Goal: Transaction & Acquisition: Book appointment/travel/reservation

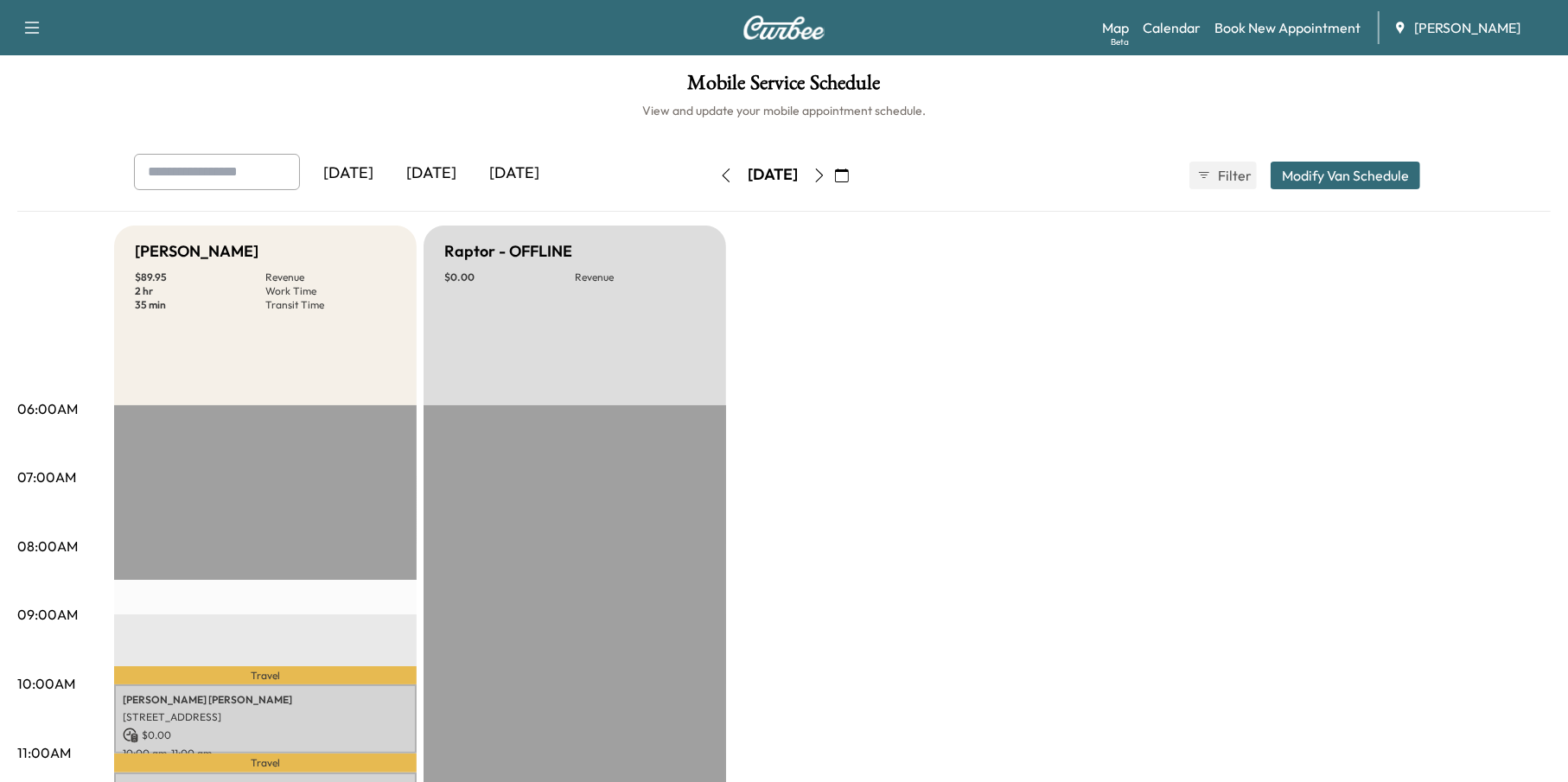
click at [1293, 29] on link "Book New Appointment" at bounding box center [1288, 27] width 146 height 21
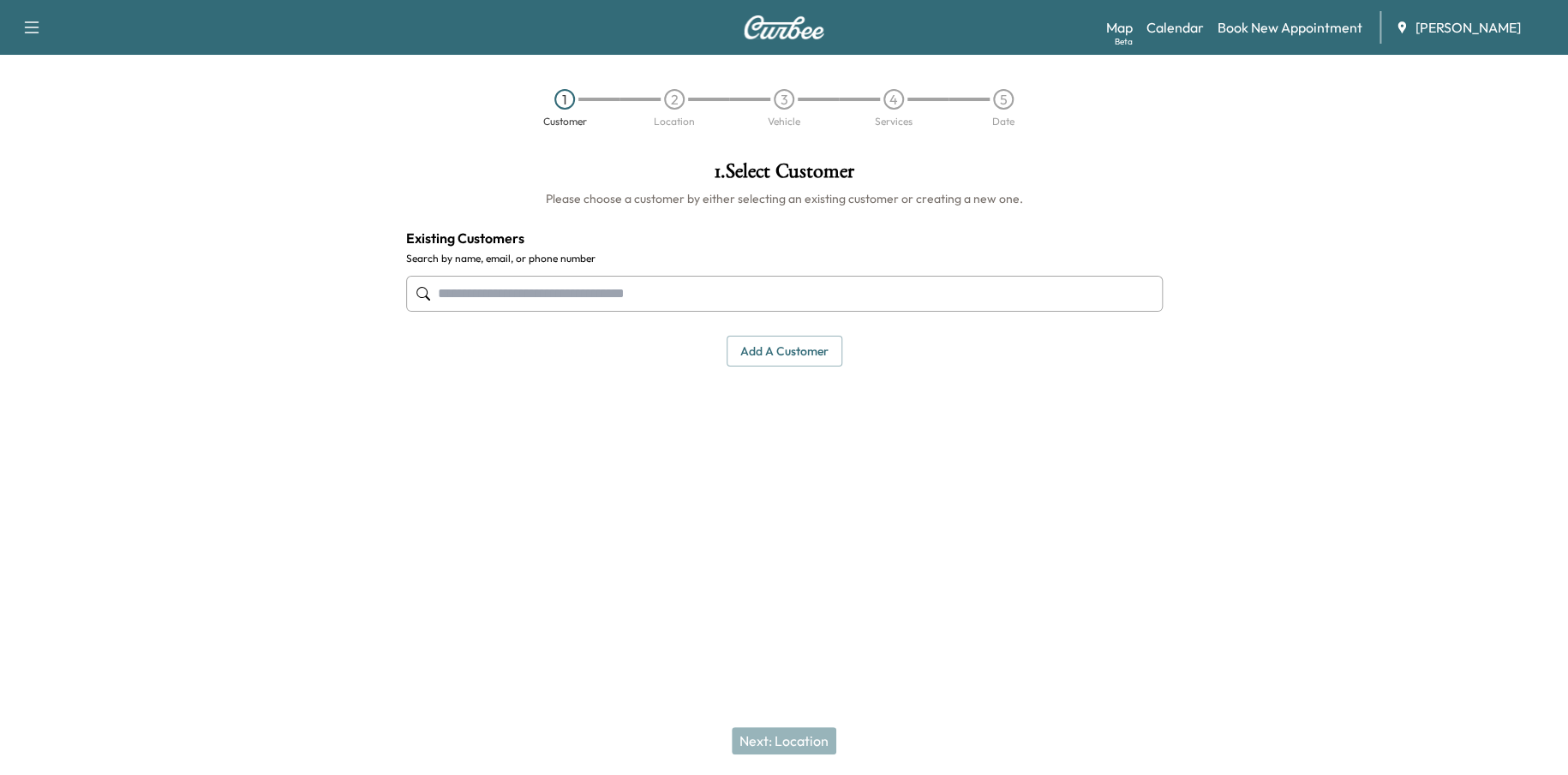
scroll to position [257, 0]
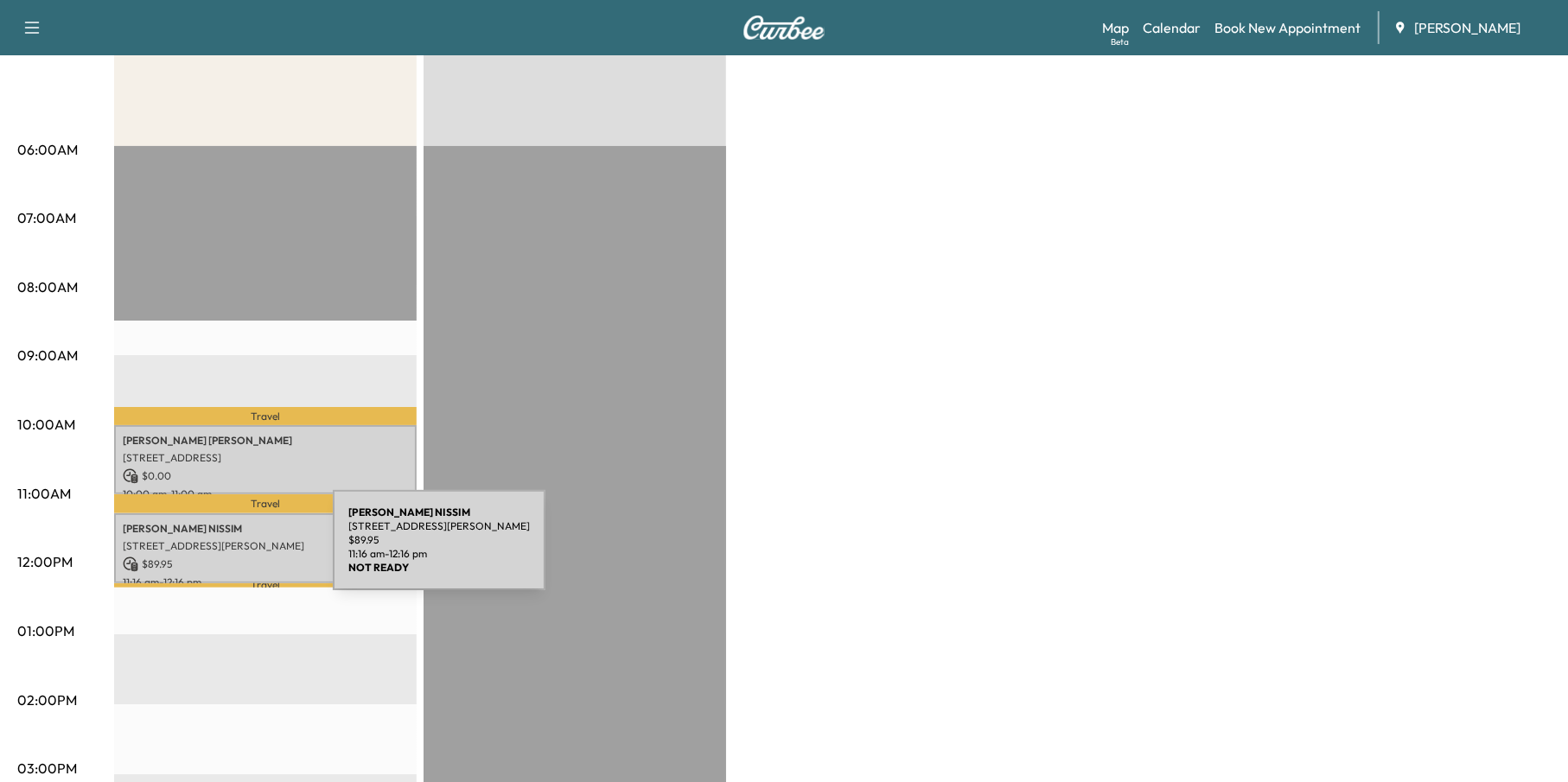
click at [203, 556] on p "$ 89.95" at bounding box center [266, 564] width 285 height 15
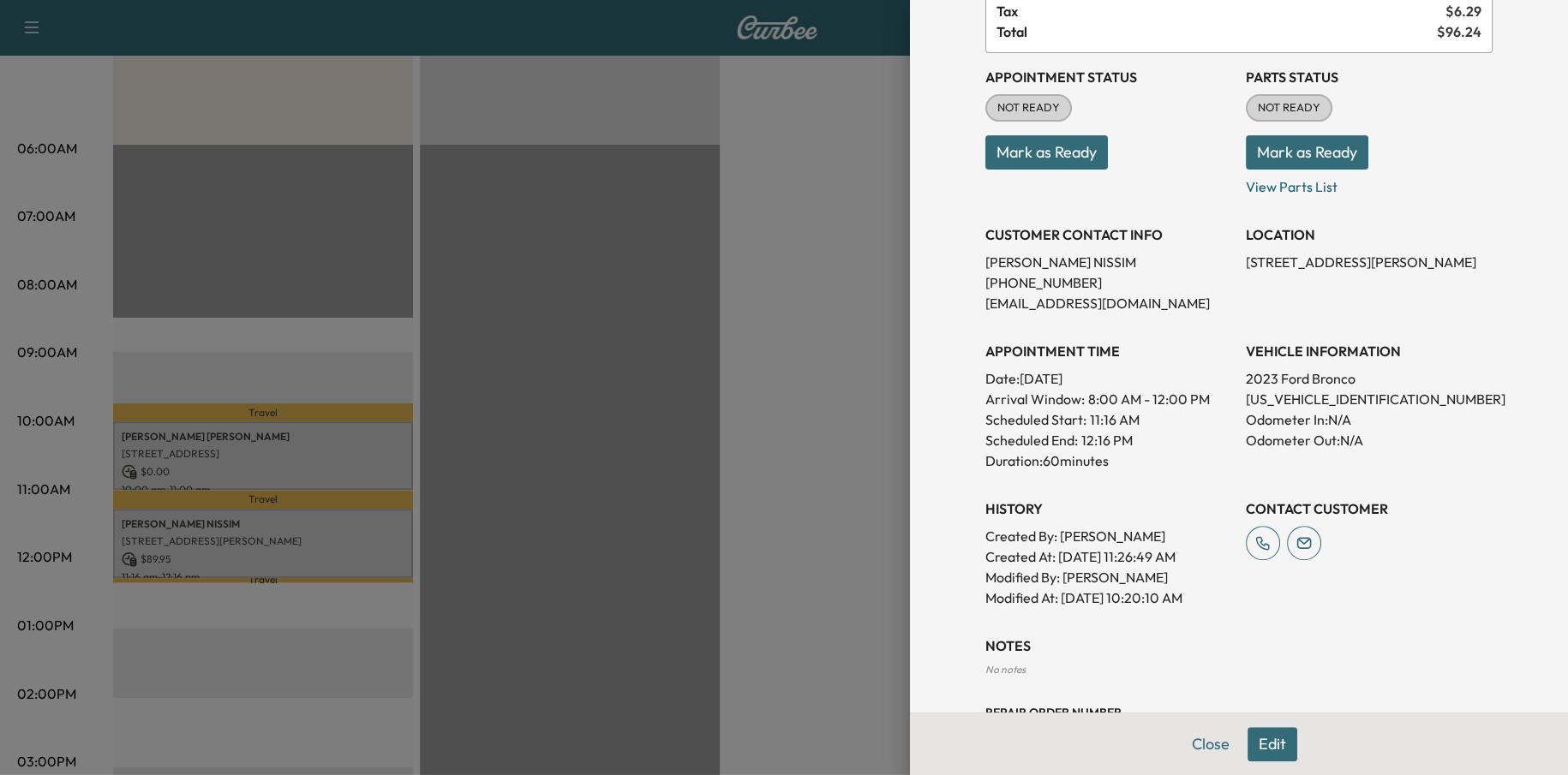
scroll to position [171, 0]
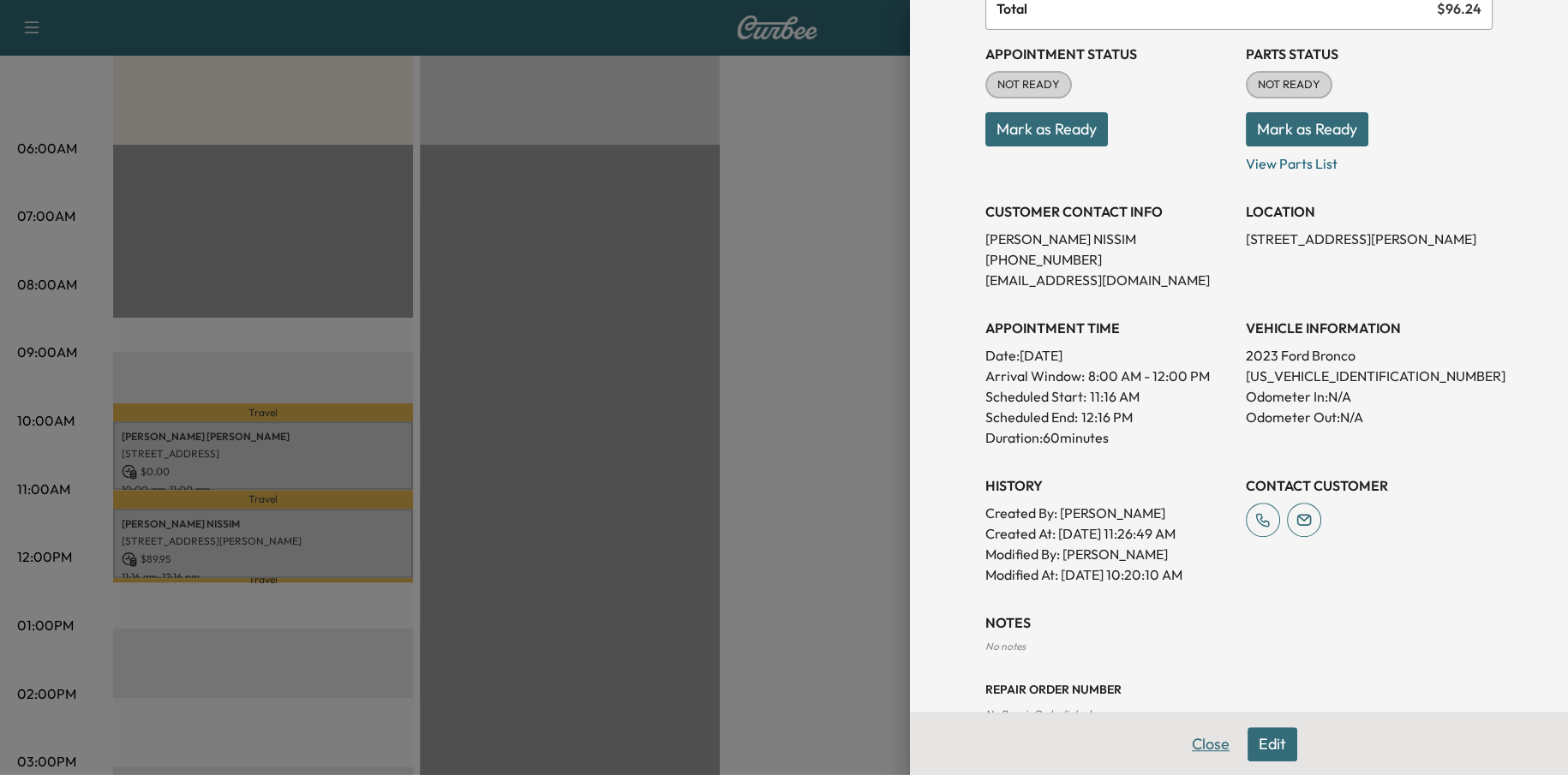
click at [1191, 746] on button "Close" at bounding box center [1211, 744] width 60 height 34
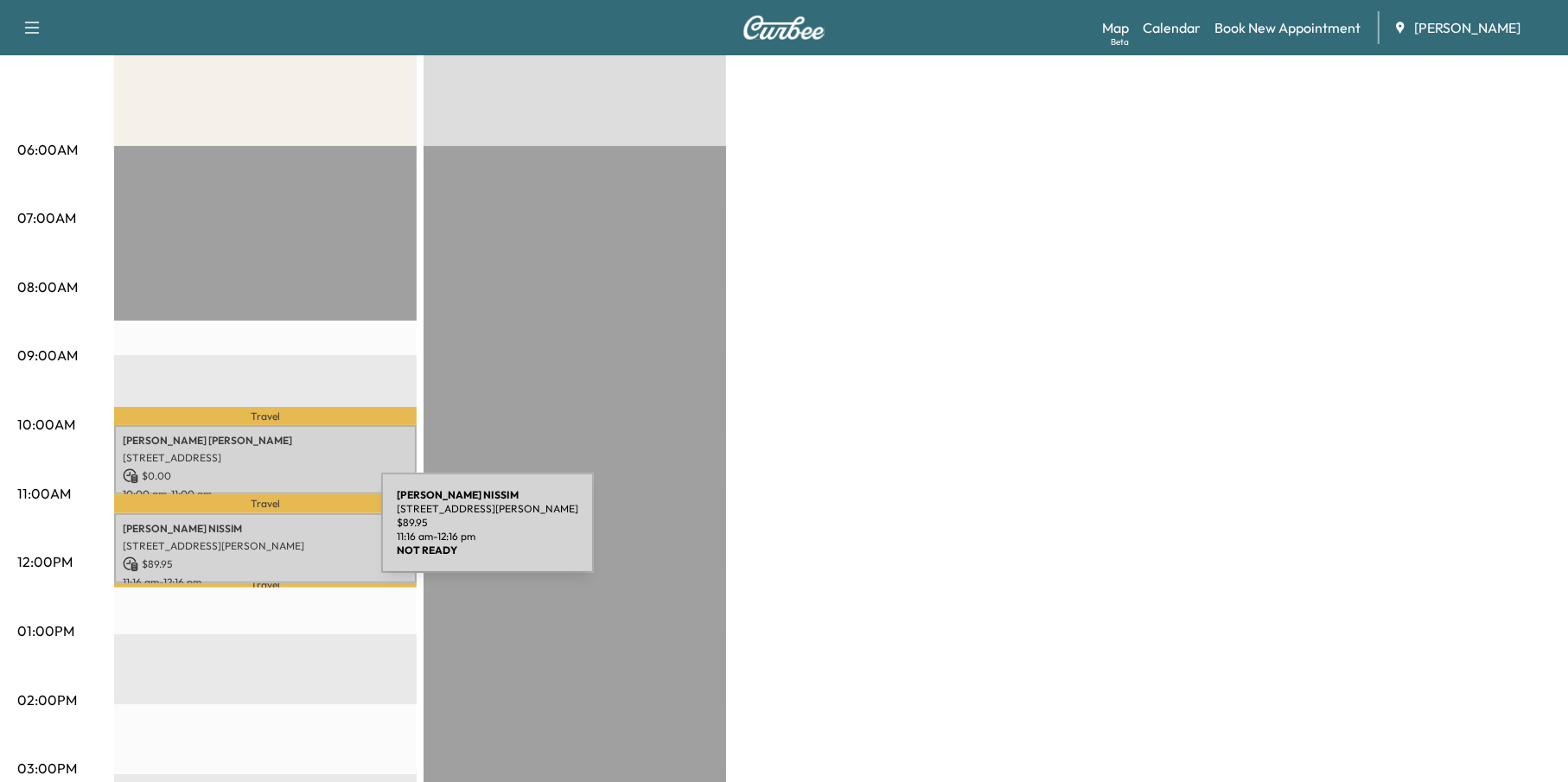
click at [242, 530] on p "[PERSON_NAME]" at bounding box center [266, 529] width 285 height 14
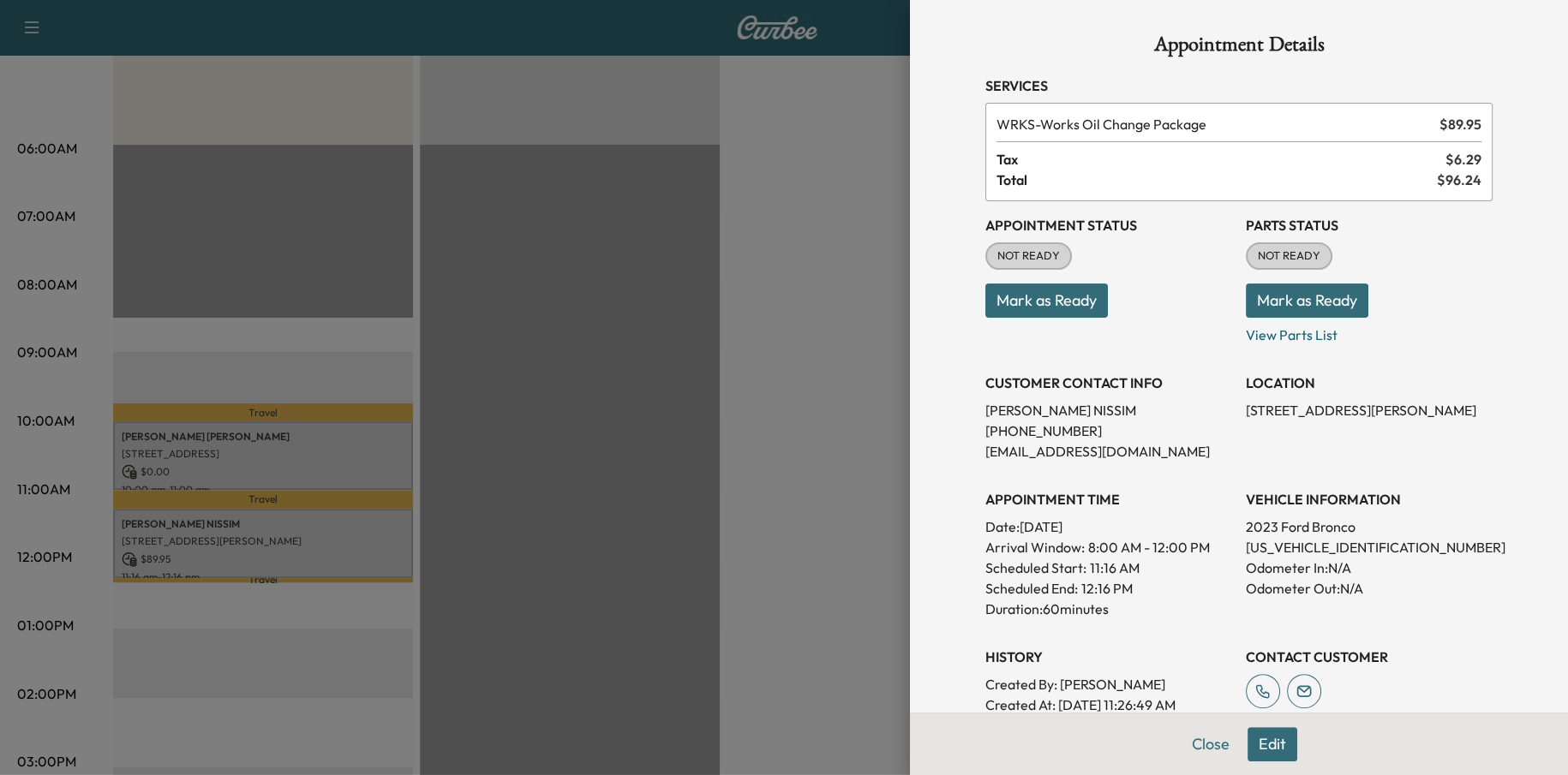
click at [1251, 744] on button "Edit" at bounding box center [1272, 744] width 49 height 34
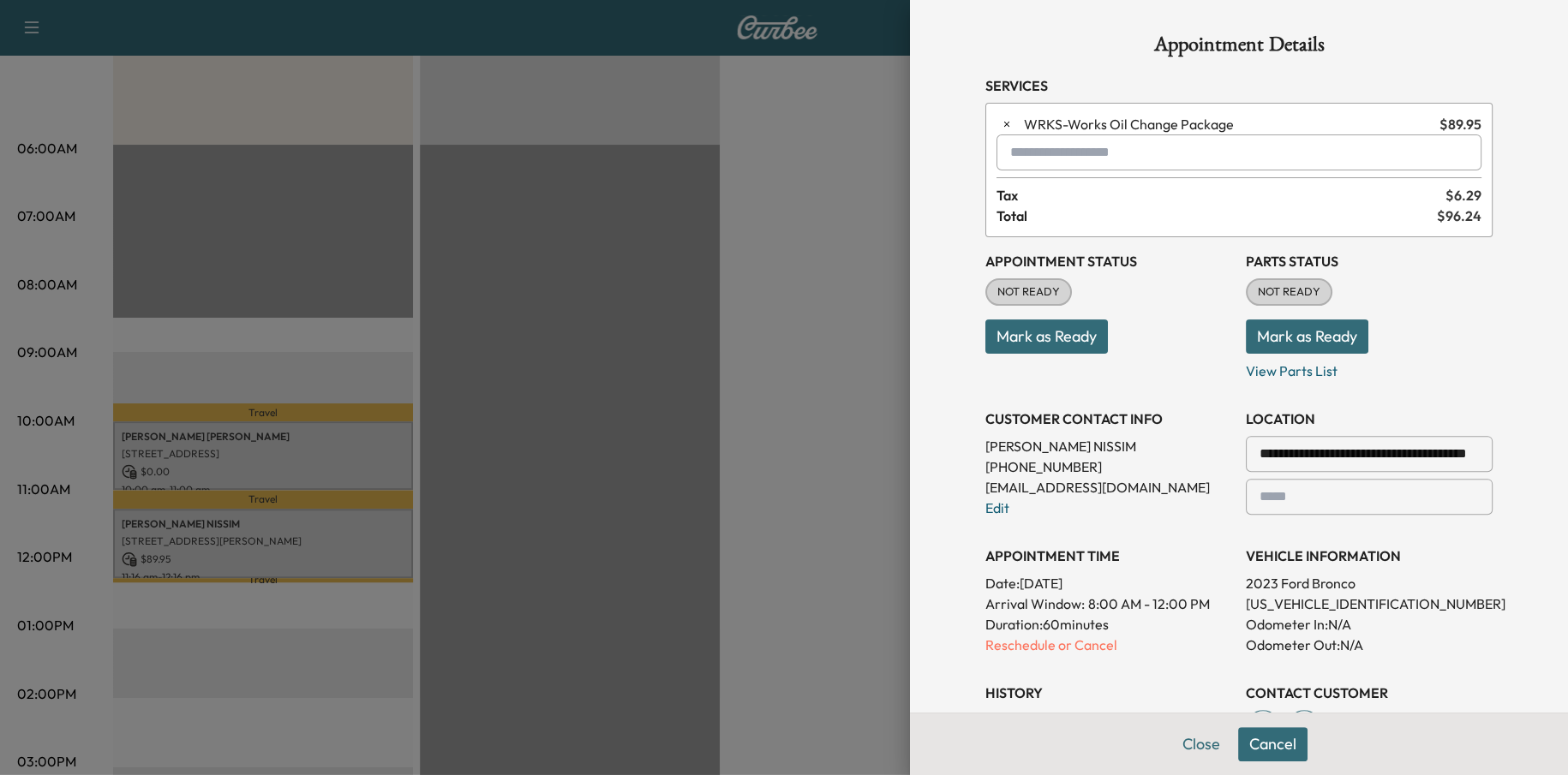
click at [155, 558] on div at bounding box center [784, 387] width 1568 height 775
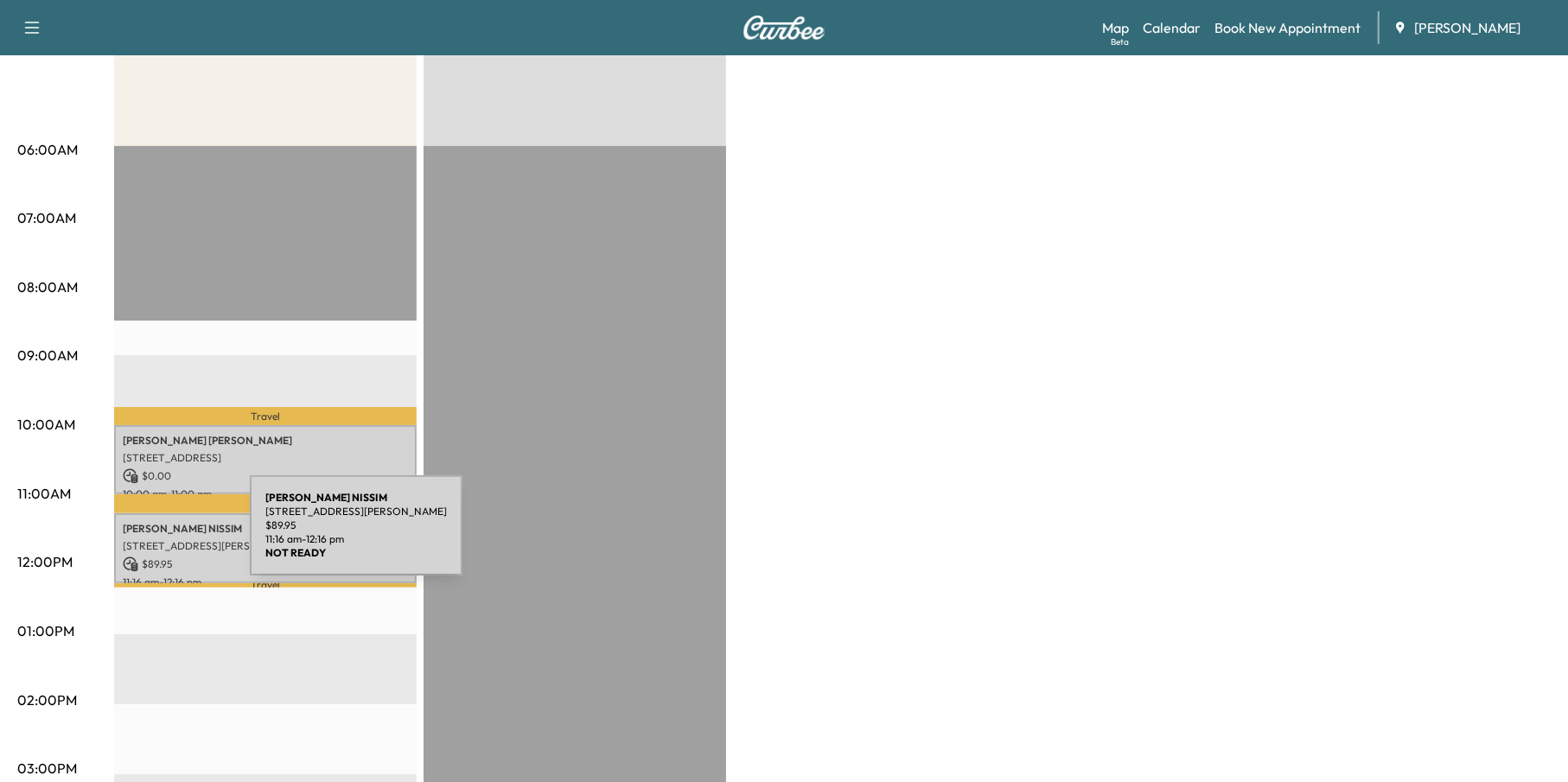
drag, startPoint x: 323, startPoint y: 539, endPoint x: 120, endPoint y: 536, distance: 203.0
click at [120, 536] on div "[PERSON_NAME] [STREET_ADDRESS][PERSON_NAME] $ 89.95 11:16 am - 12:16 pm" at bounding box center [265, 548] width 302 height 70
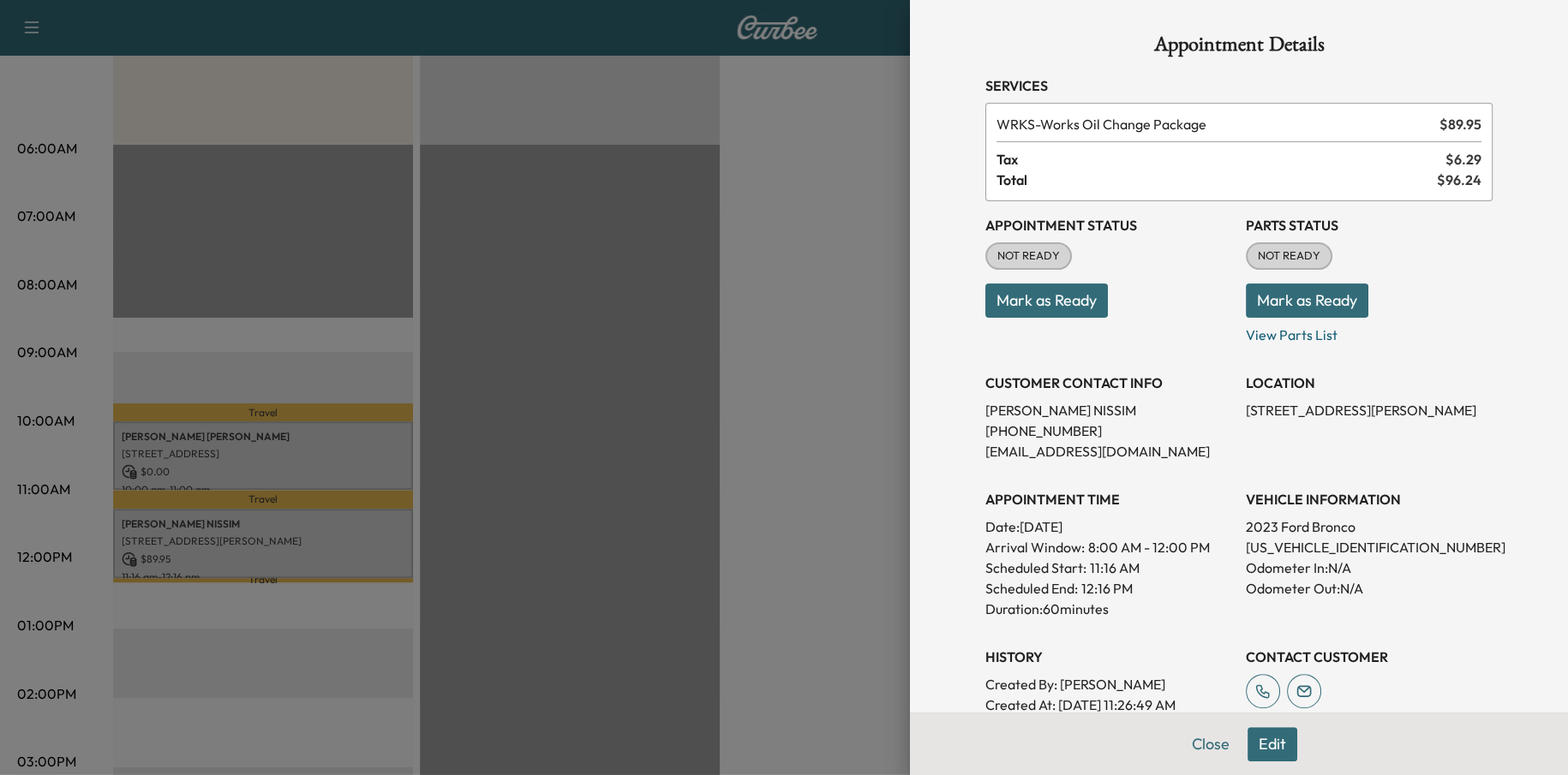
drag, startPoint x: 239, startPoint y: 535, endPoint x: 292, endPoint y: 553, distance: 56.0
click at [290, 551] on div at bounding box center [784, 387] width 1568 height 775
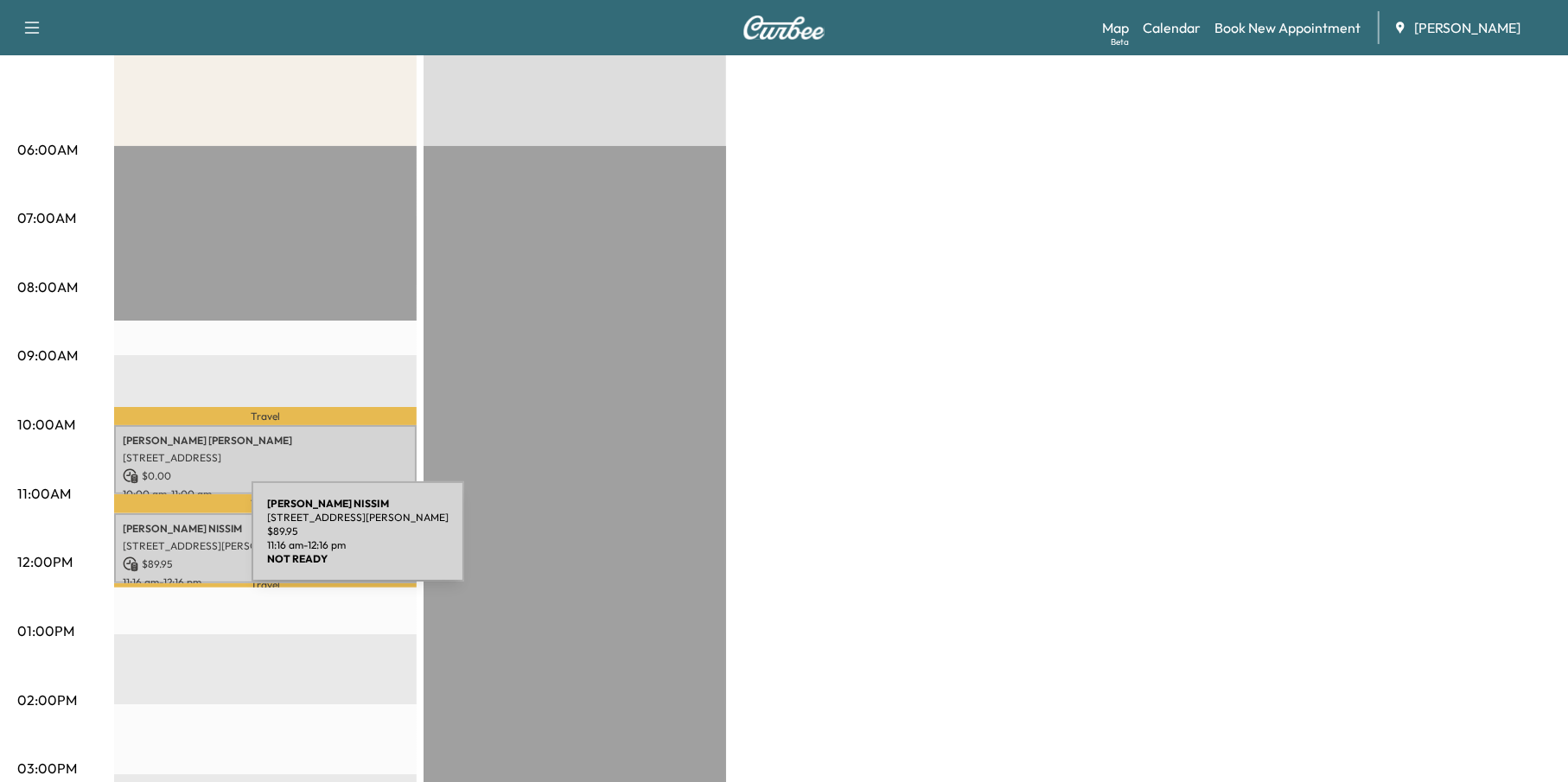
drag, startPoint x: 283, startPoint y: 541, endPoint x: 121, endPoint y: 542, distance: 162.0
click at [121, 542] on div "[PERSON_NAME] [STREET_ADDRESS][PERSON_NAME] $ 89.95 11:16 am - 12:16 pm" at bounding box center [265, 548] width 302 height 70
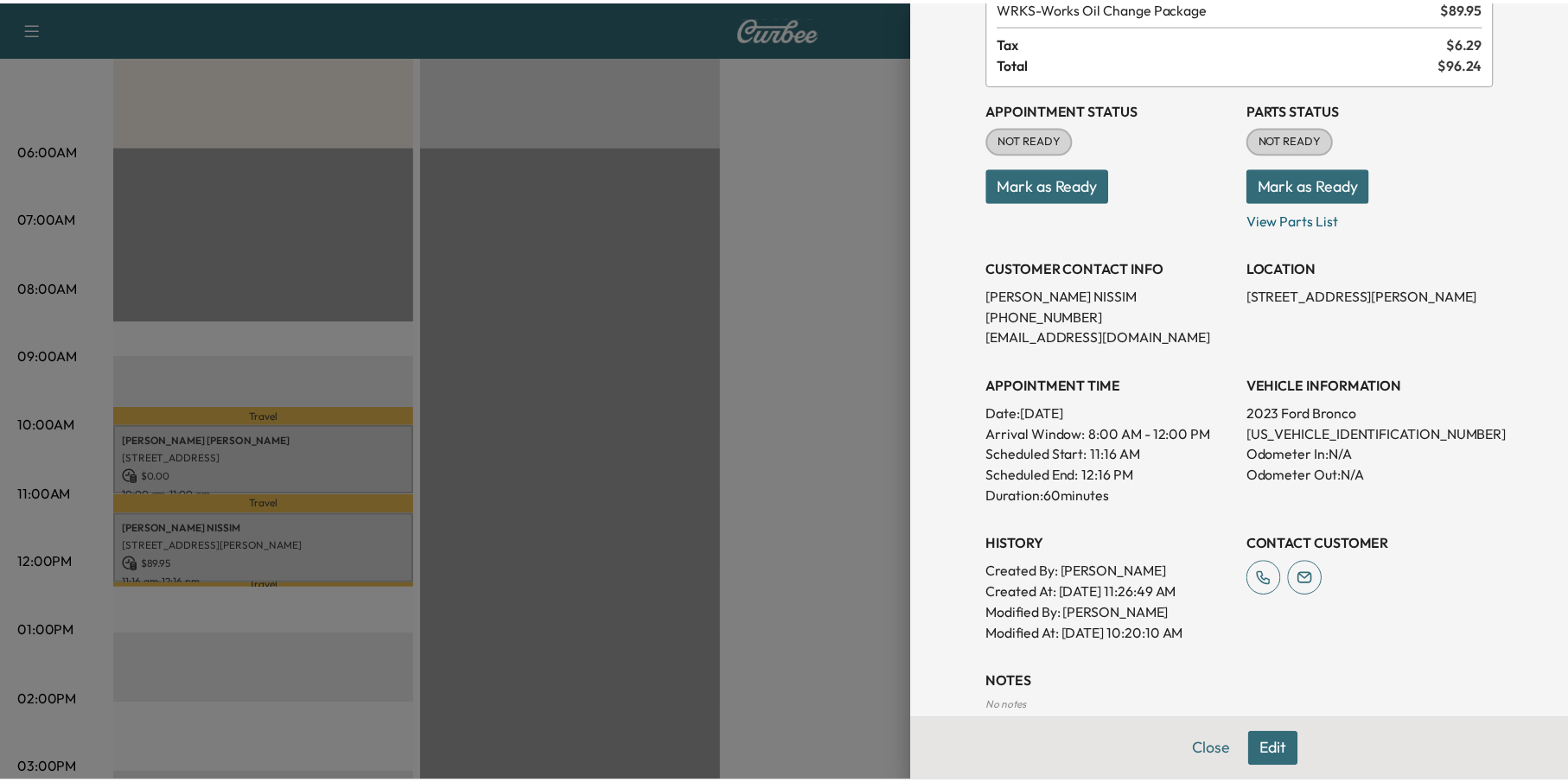
scroll to position [216, 0]
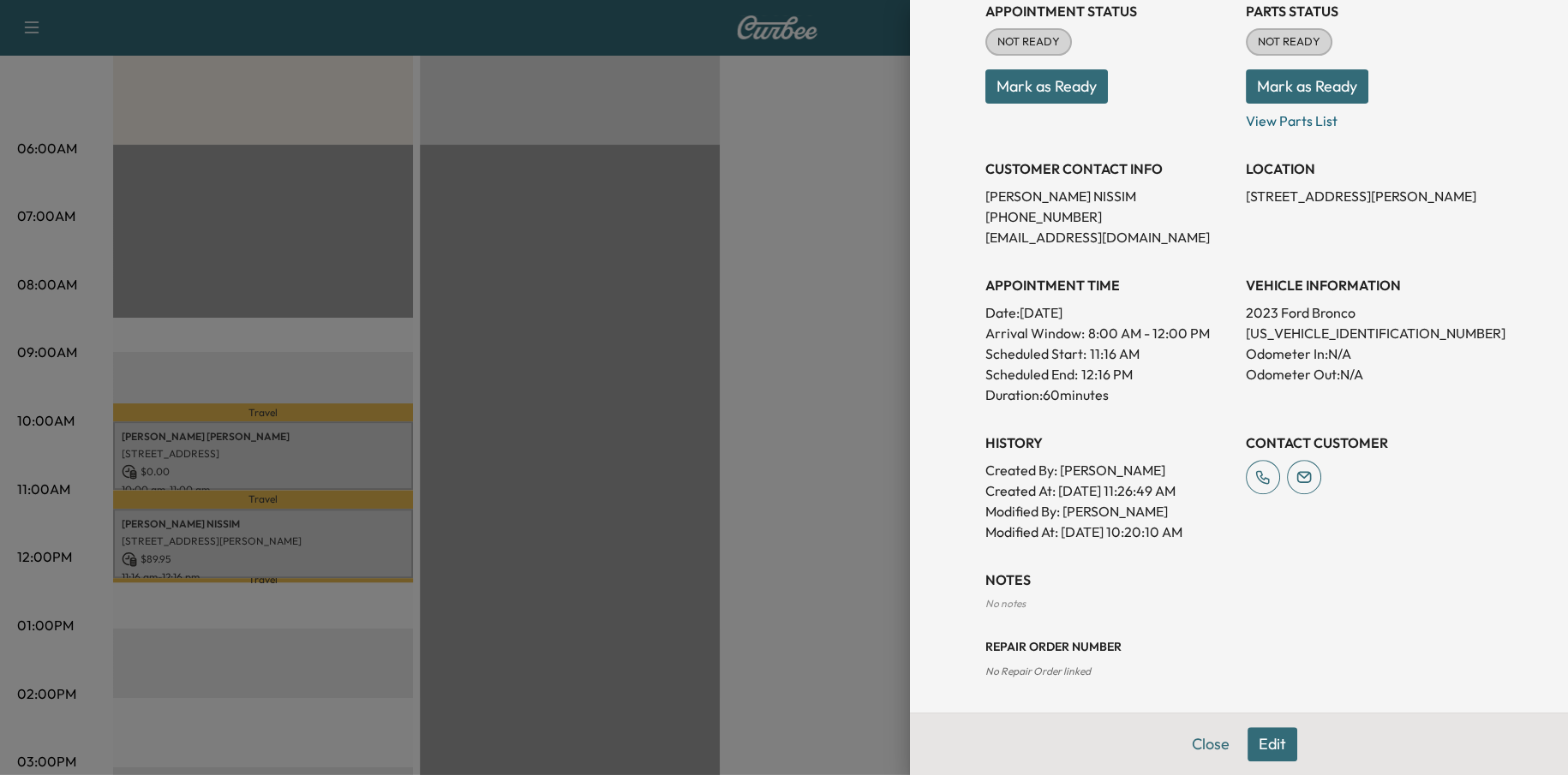
click at [847, 536] on div at bounding box center [784, 387] width 1568 height 775
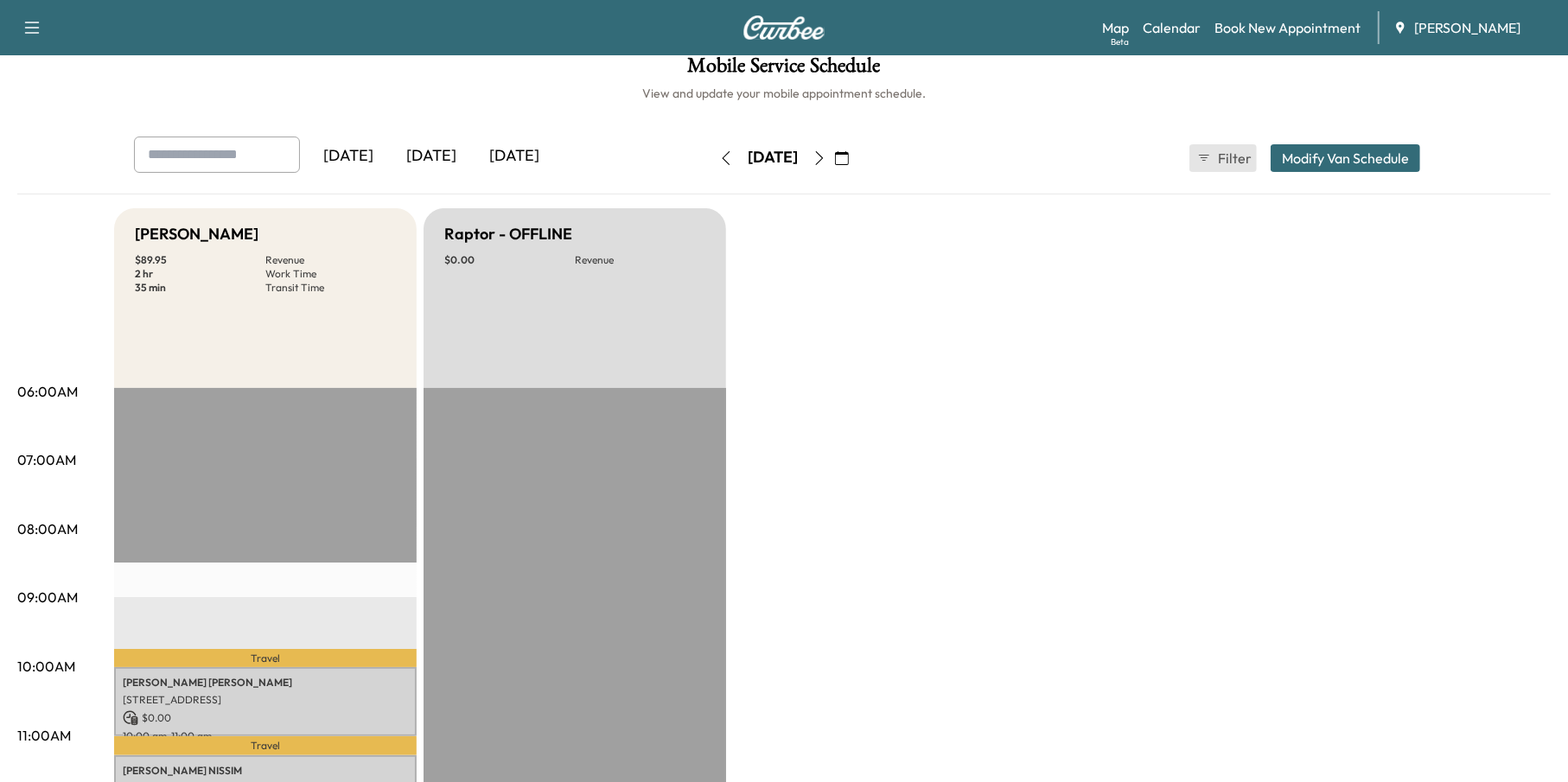
scroll to position [0, 0]
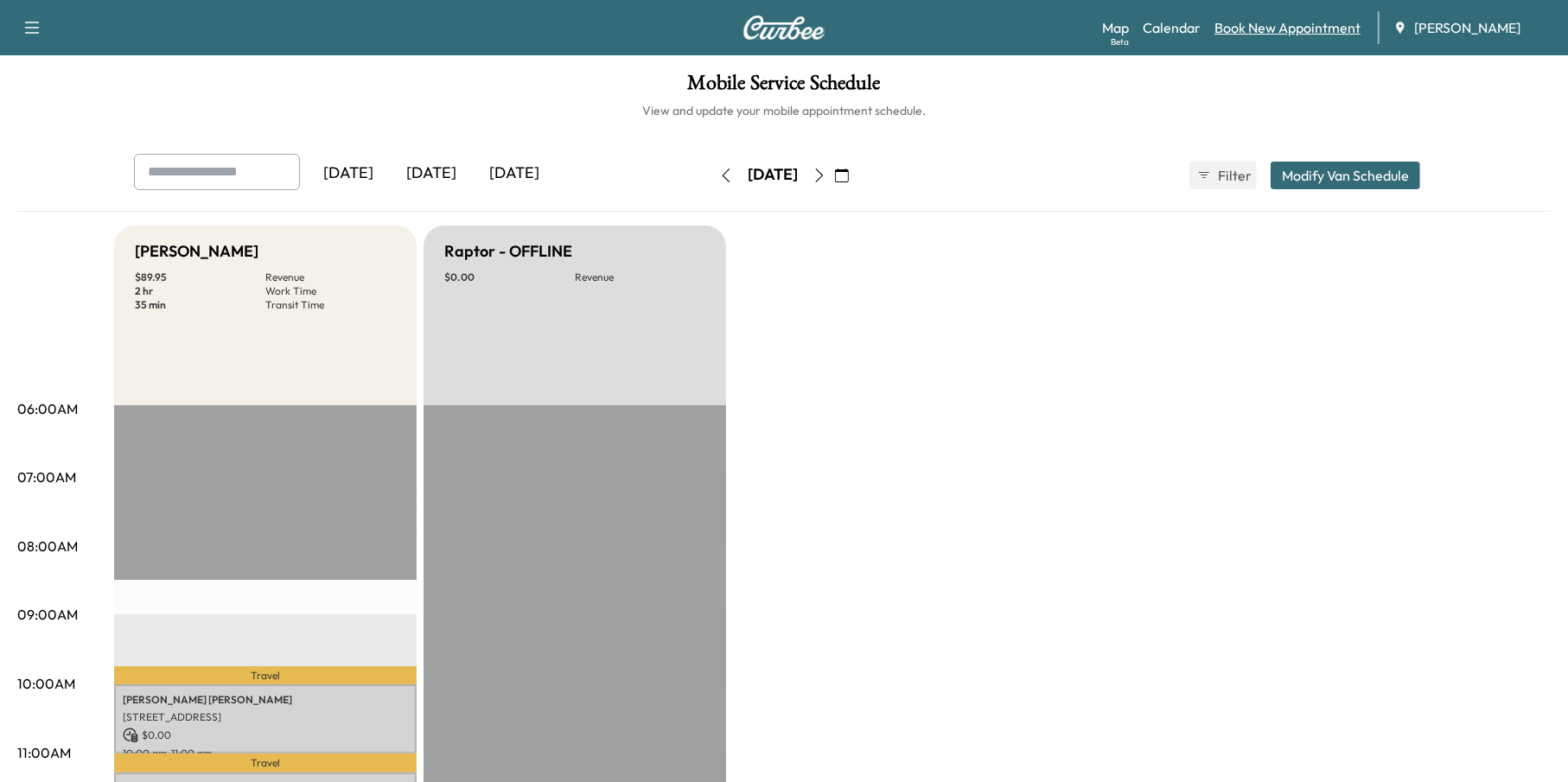
click at [1273, 25] on link "Book New Appointment" at bounding box center [1288, 27] width 146 height 21
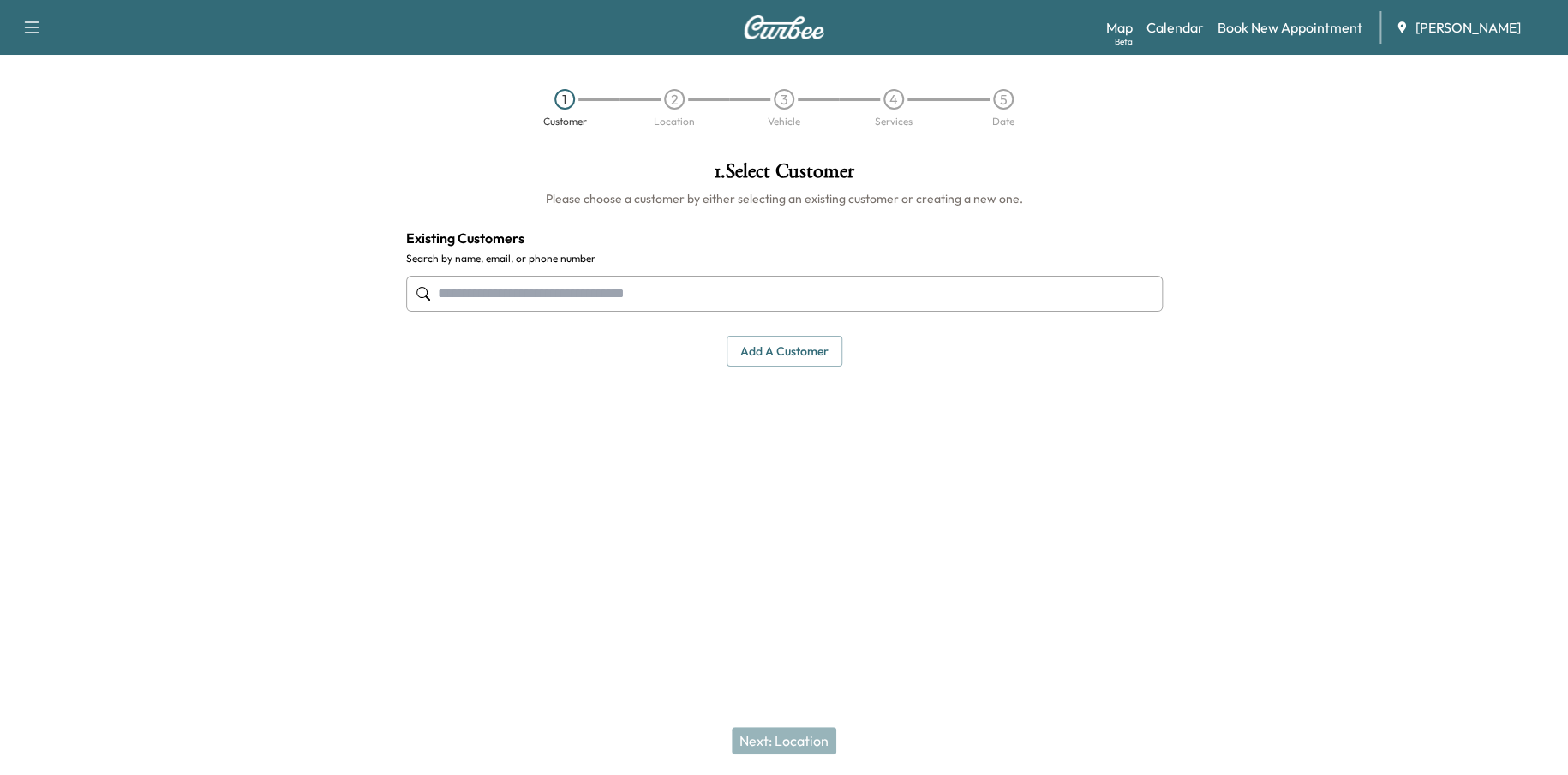
click at [711, 308] on input "text" at bounding box center [784, 293] width 757 height 36
paste input "**********"
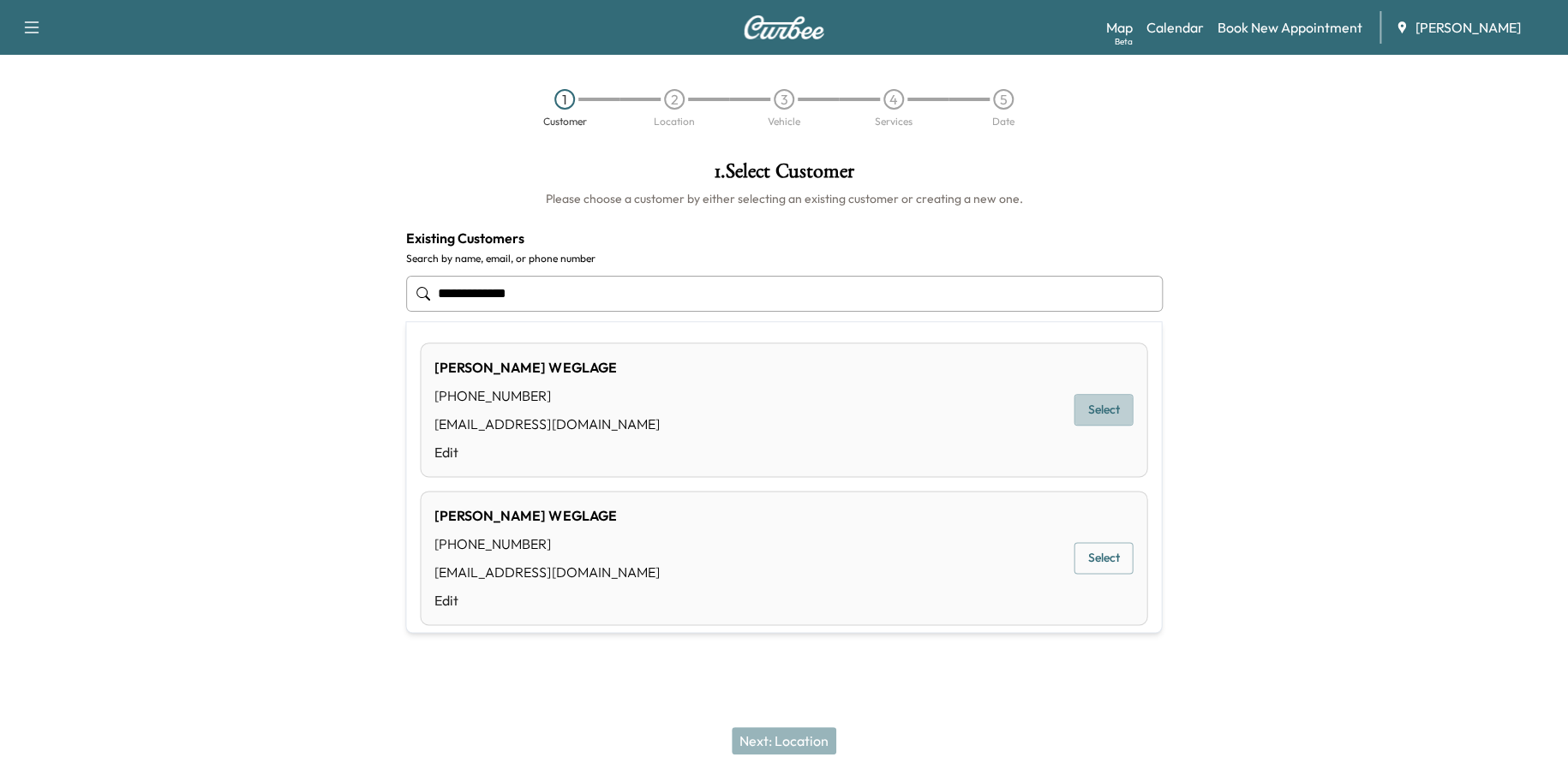
click at [1085, 403] on button "Select" at bounding box center [1102, 410] width 59 height 32
type input "**********"
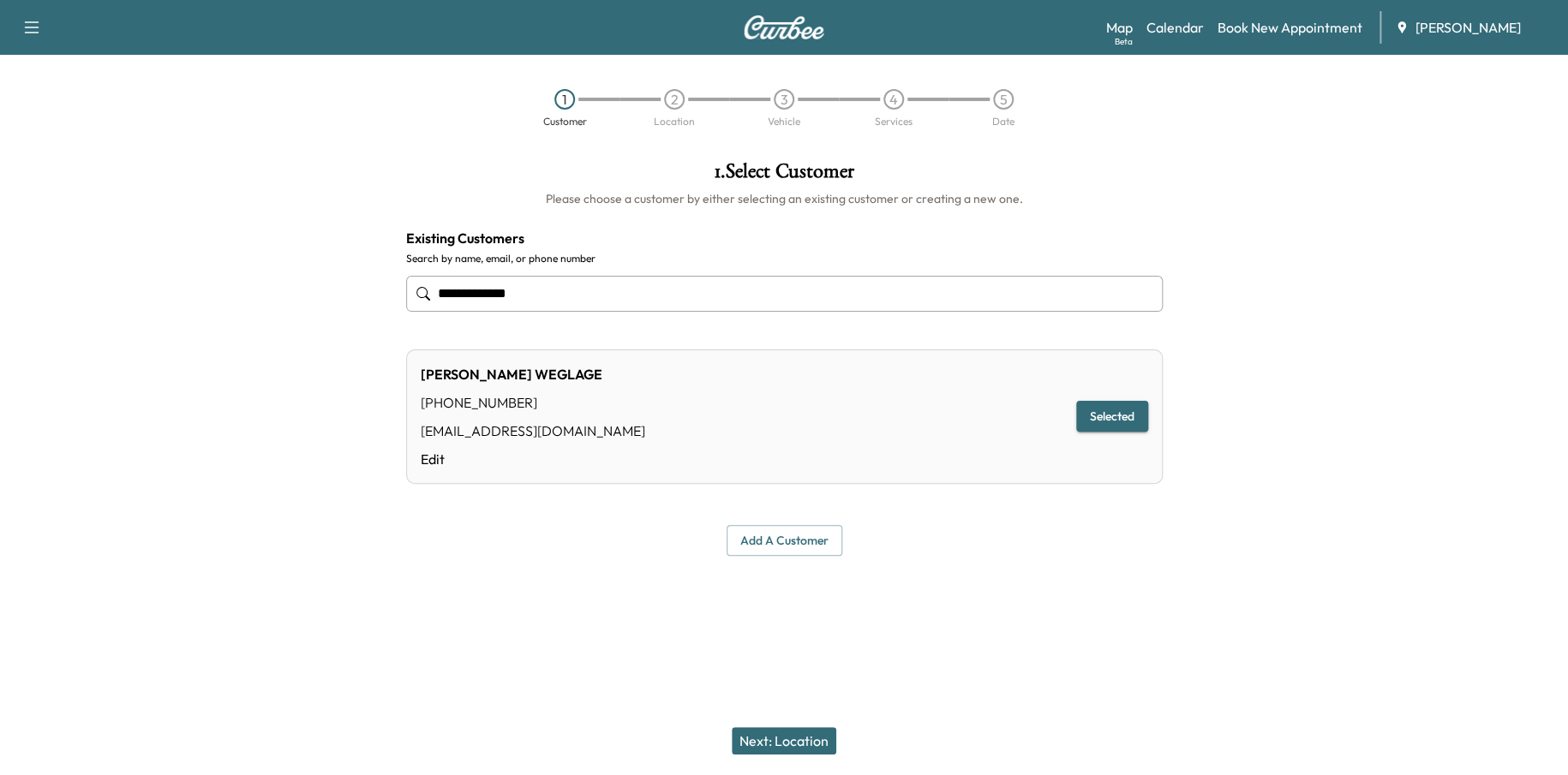
click at [784, 743] on button "Next: Location" at bounding box center [784, 741] width 104 height 27
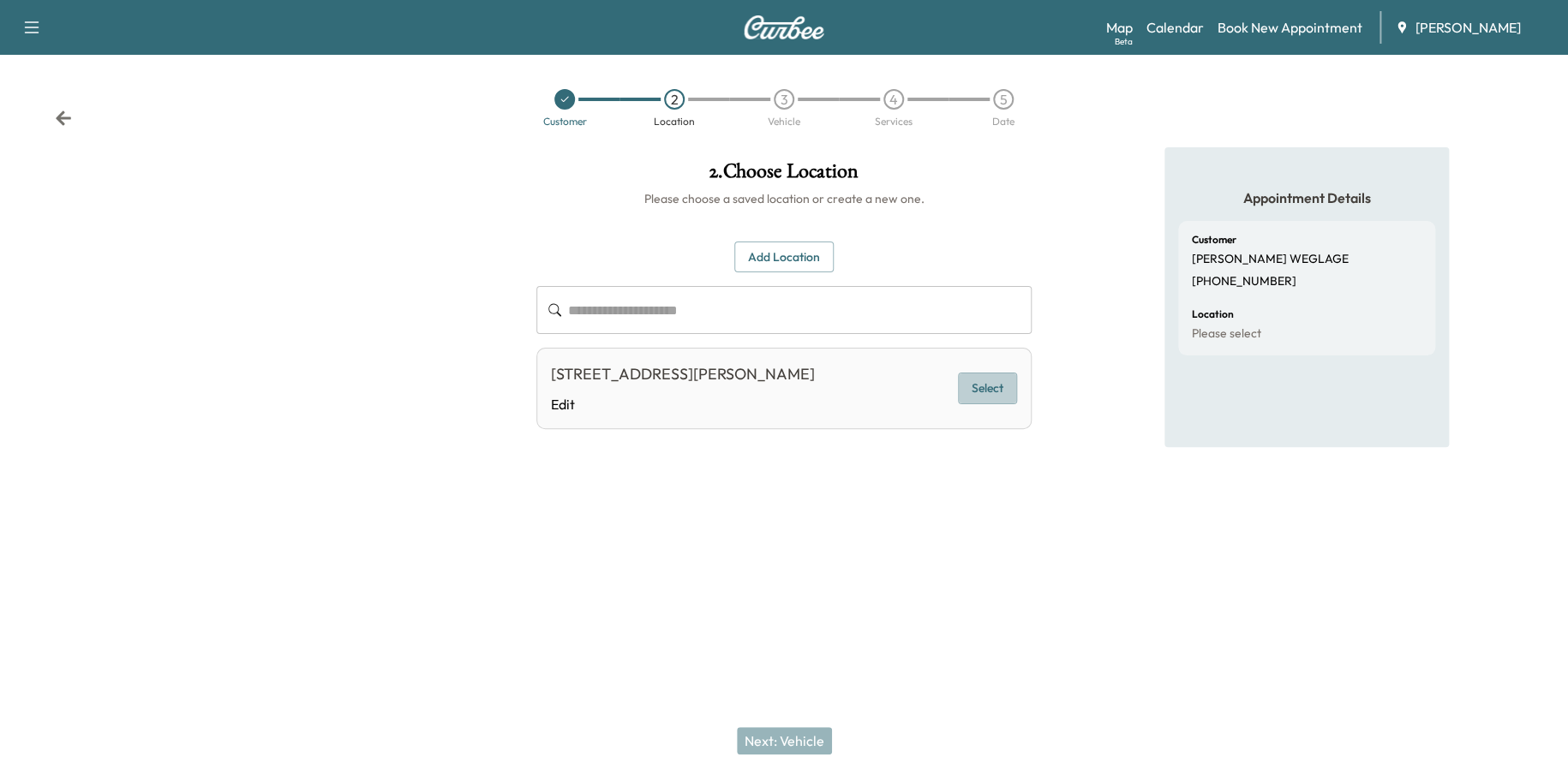
click at [980, 392] on button "Select" at bounding box center [987, 389] width 59 height 32
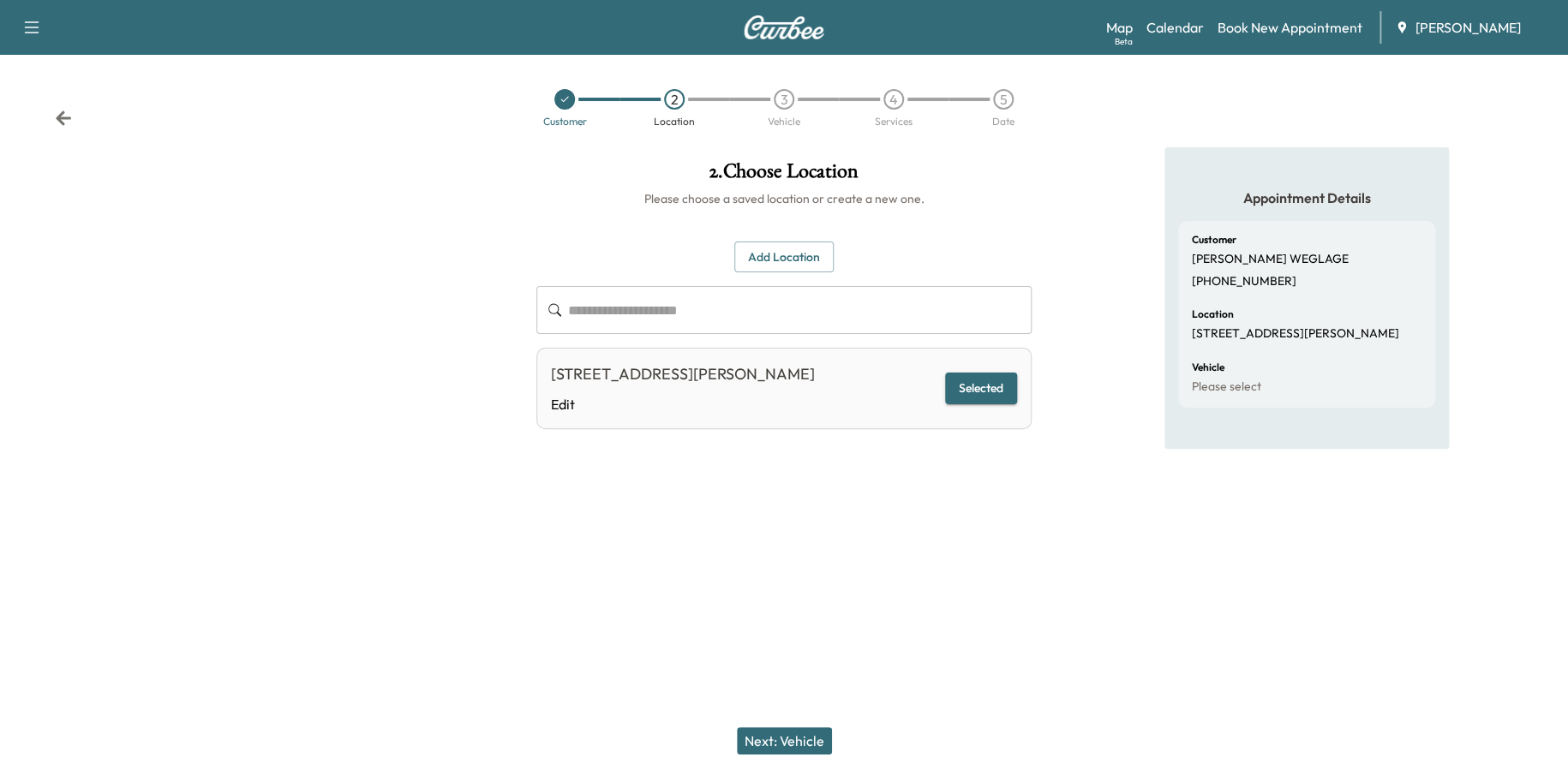
drag, startPoint x: 799, startPoint y: 737, endPoint x: 796, endPoint y: 722, distance: 15.3
click at [799, 733] on button "Next: Vehicle" at bounding box center [785, 741] width 95 height 27
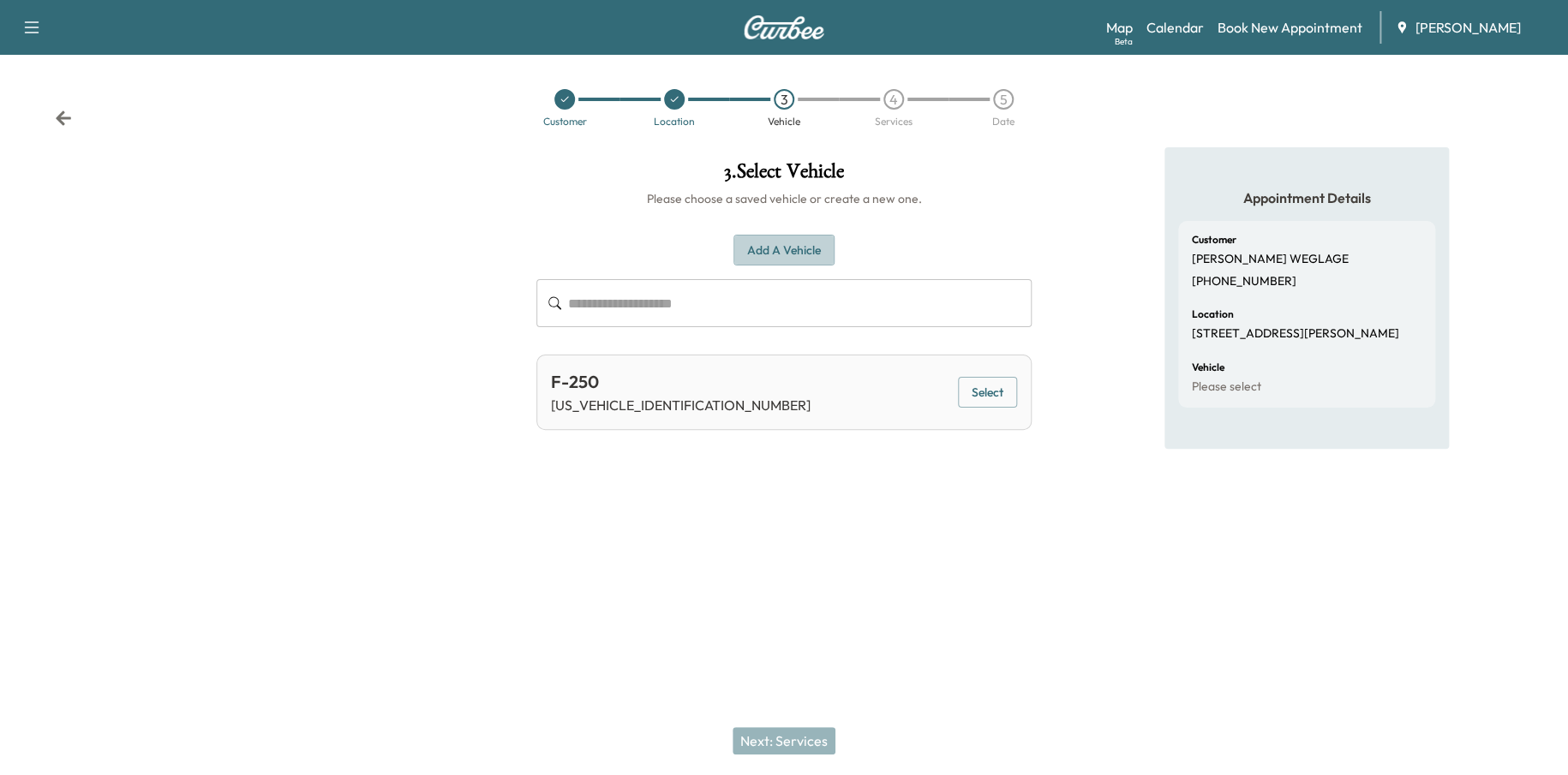
click at [807, 250] on button "Add a Vehicle" at bounding box center [784, 251] width 101 height 32
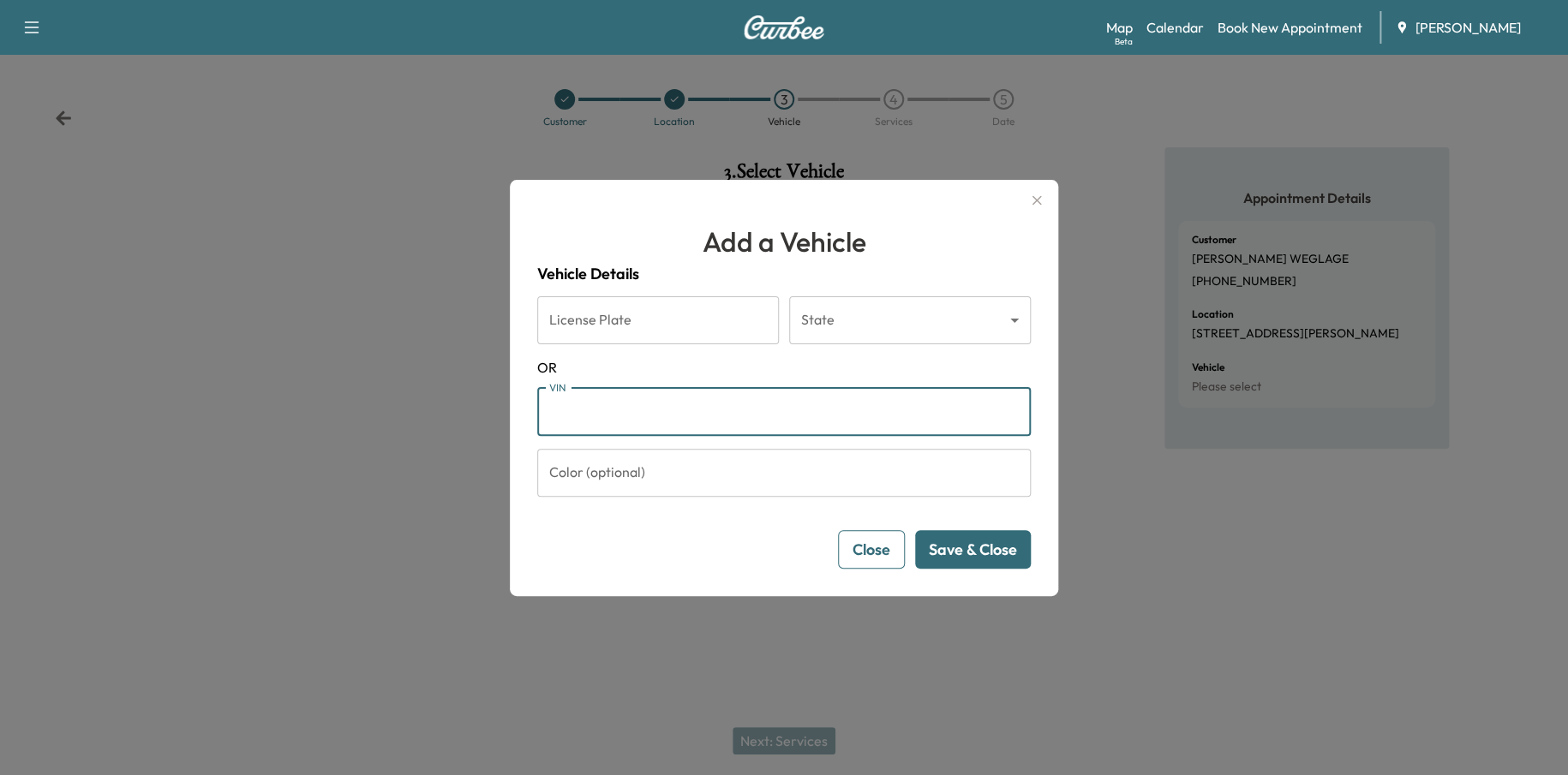
paste input "**********"
type input "**********"
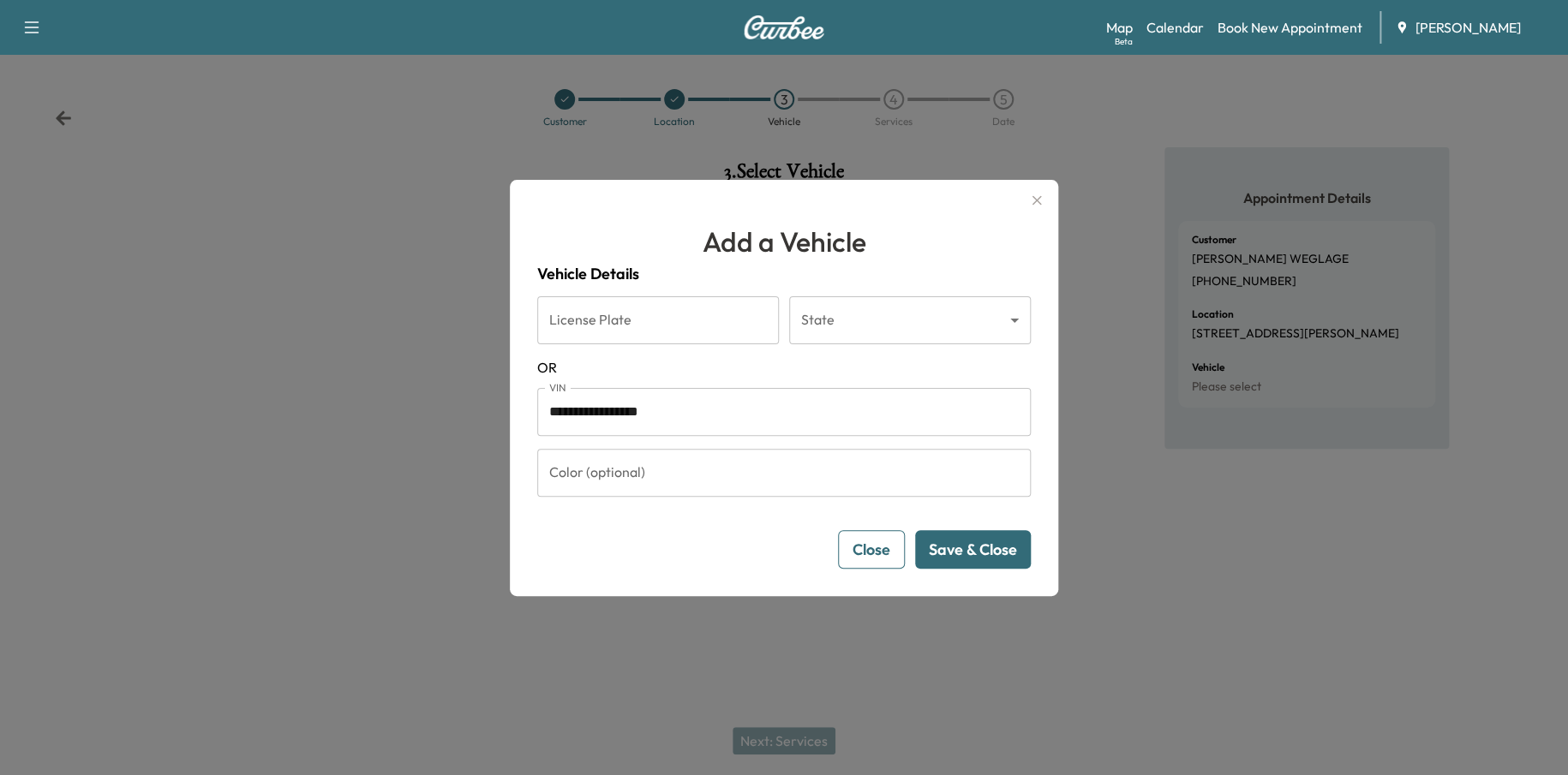
click at [967, 533] on button "Save & Close" at bounding box center [972, 550] width 116 height 39
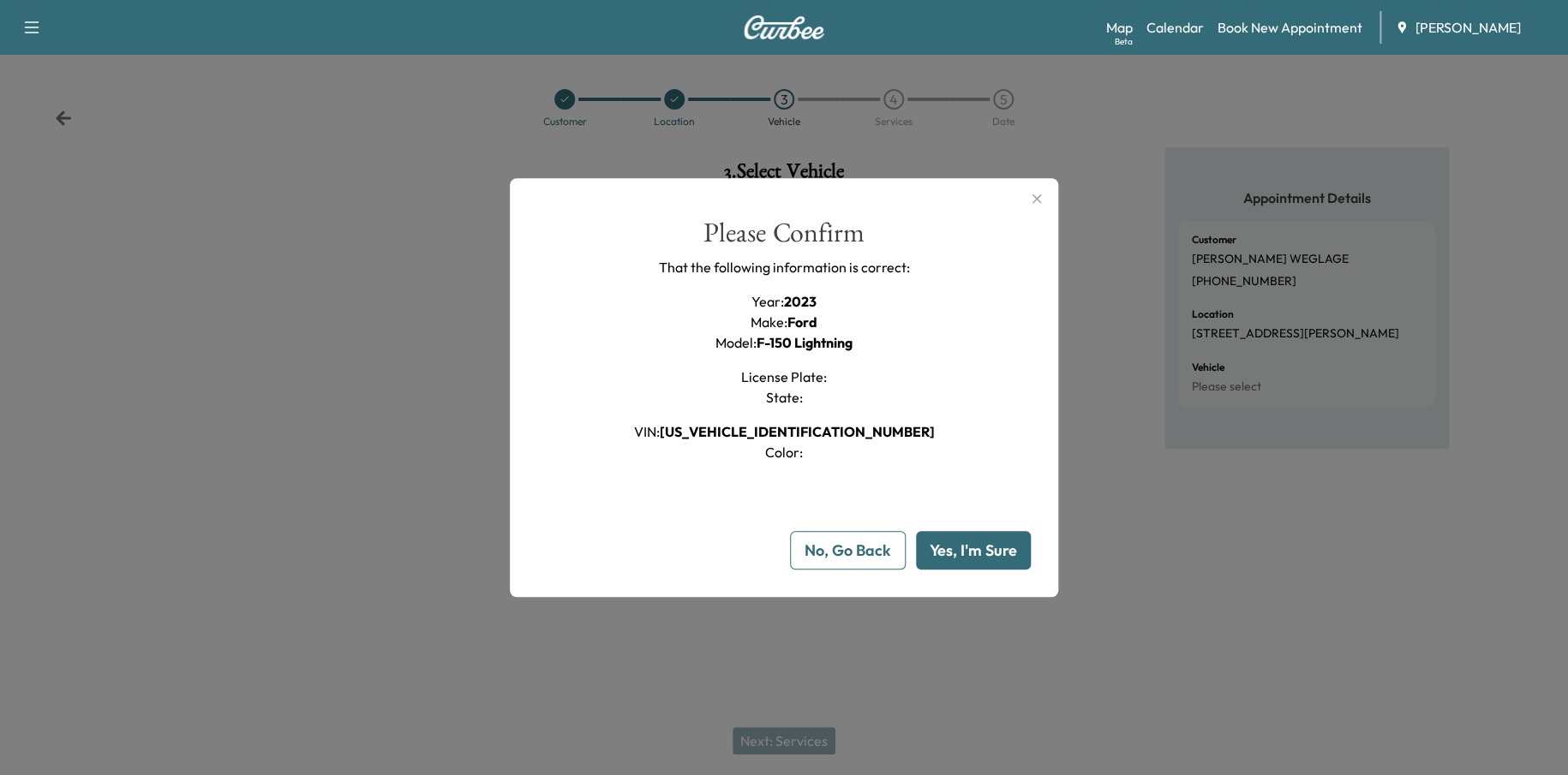
click at [959, 551] on button "Yes, I'm Sure" at bounding box center [973, 551] width 115 height 39
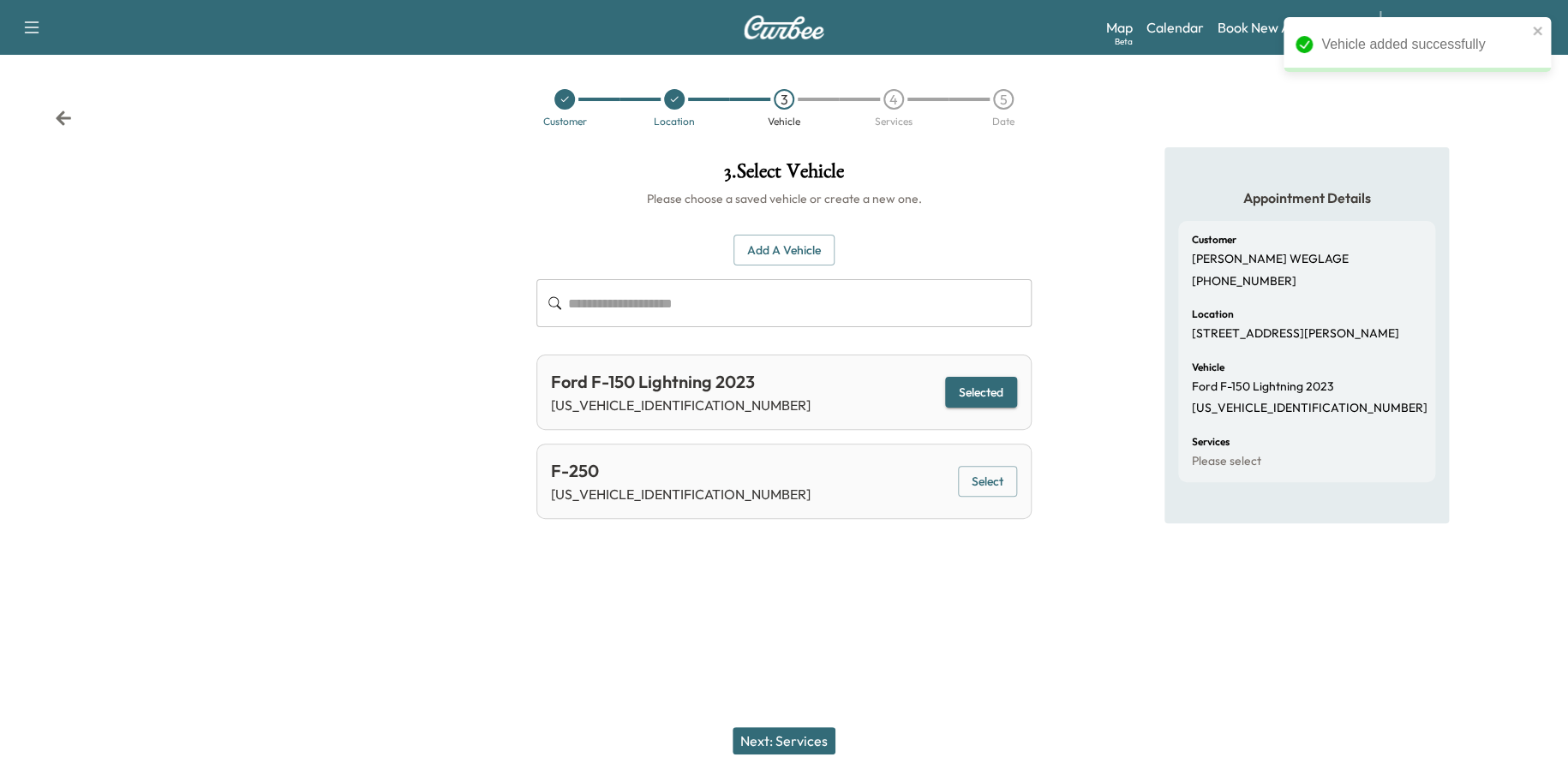
click at [790, 733] on button "Next: Services" at bounding box center [784, 741] width 103 height 27
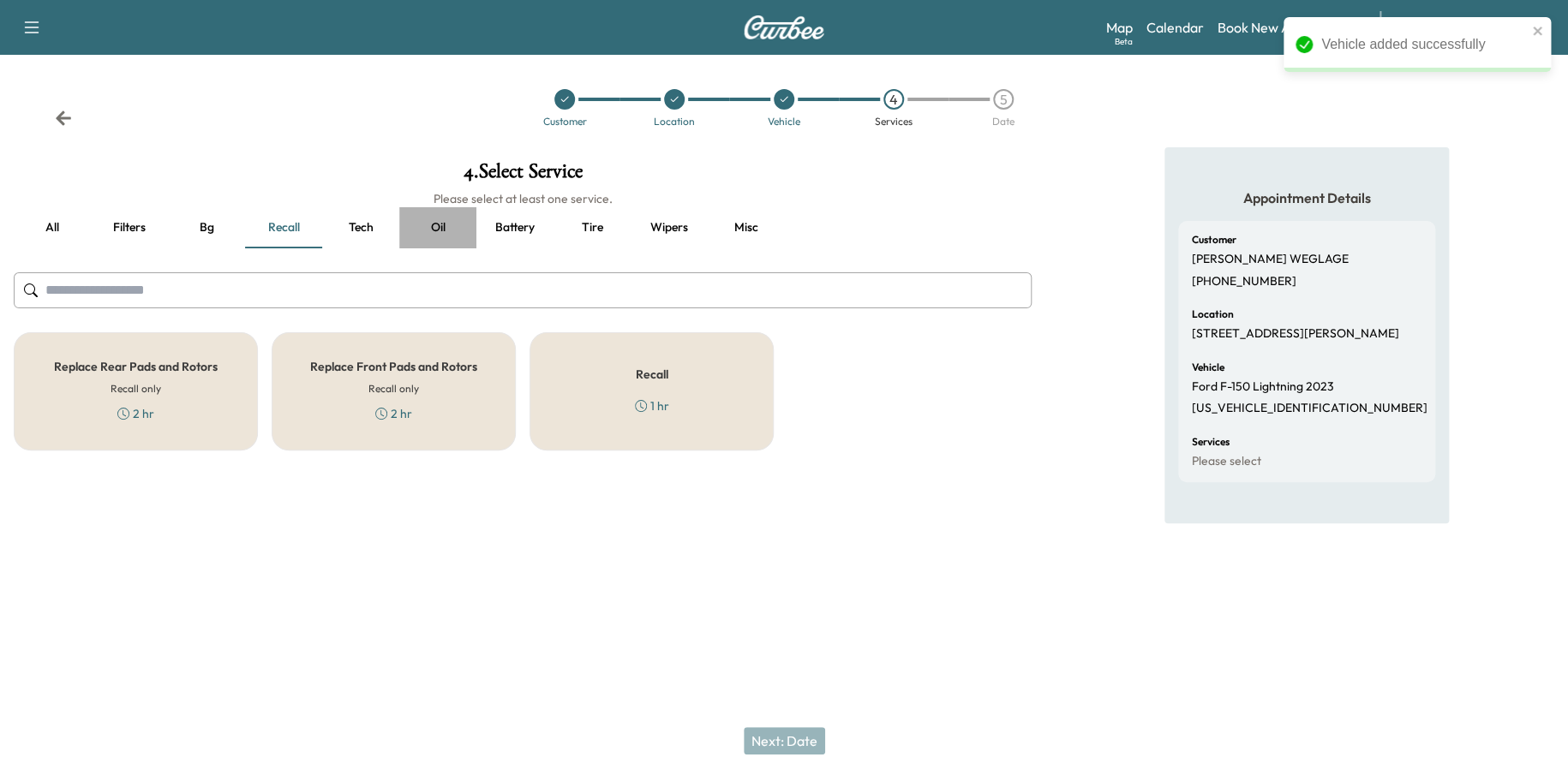
click at [445, 234] on button "Oil" at bounding box center [438, 228] width 77 height 42
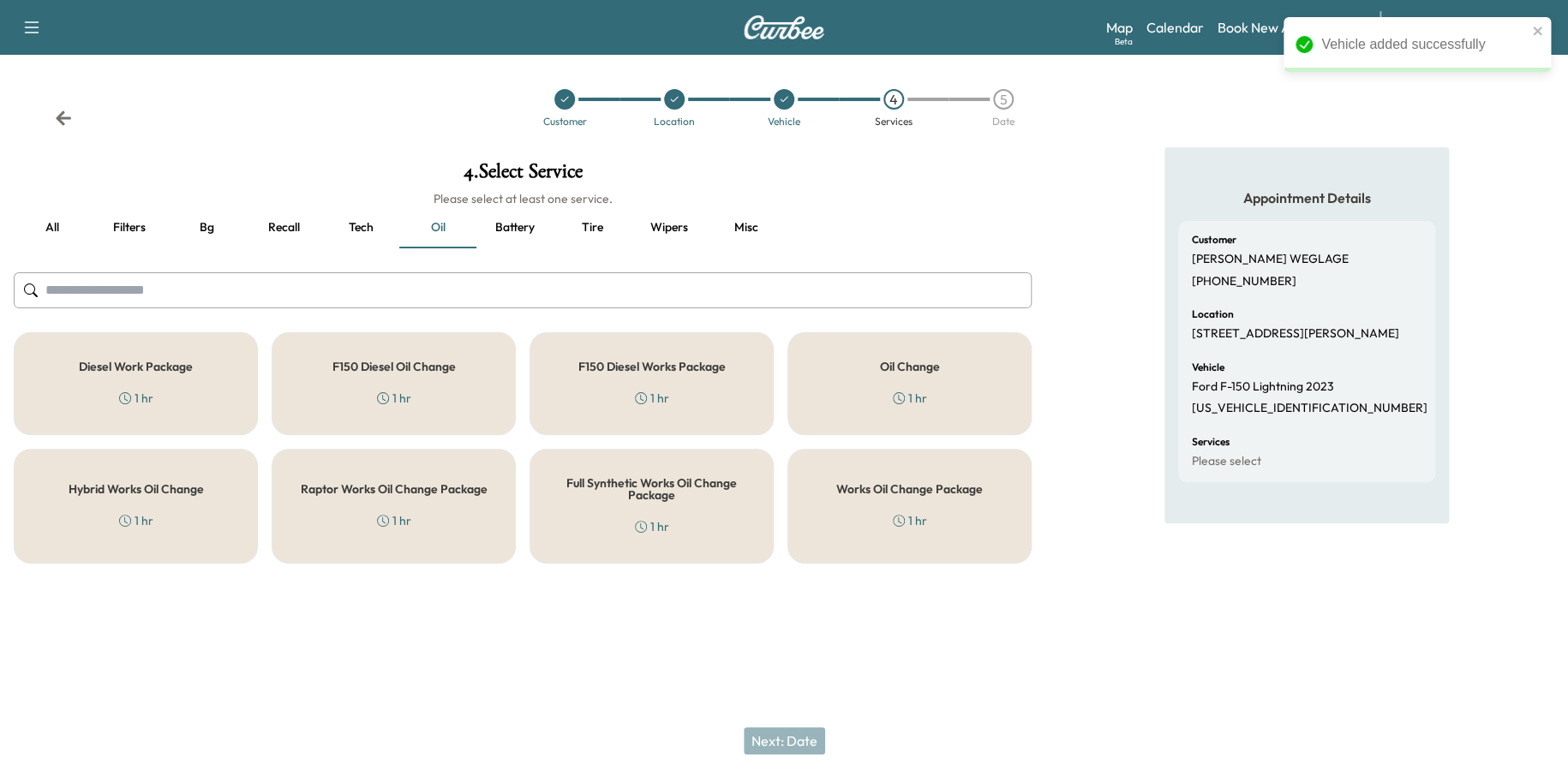
drag, startPoint x: 846, startPoint y: 493, endPoint x: 836, endPoint y: 498, distance: 11.2
click at [835, 507] on div "Works Oil Change Package 1 hr" at bounding box center [910, 506] width 244 height 115
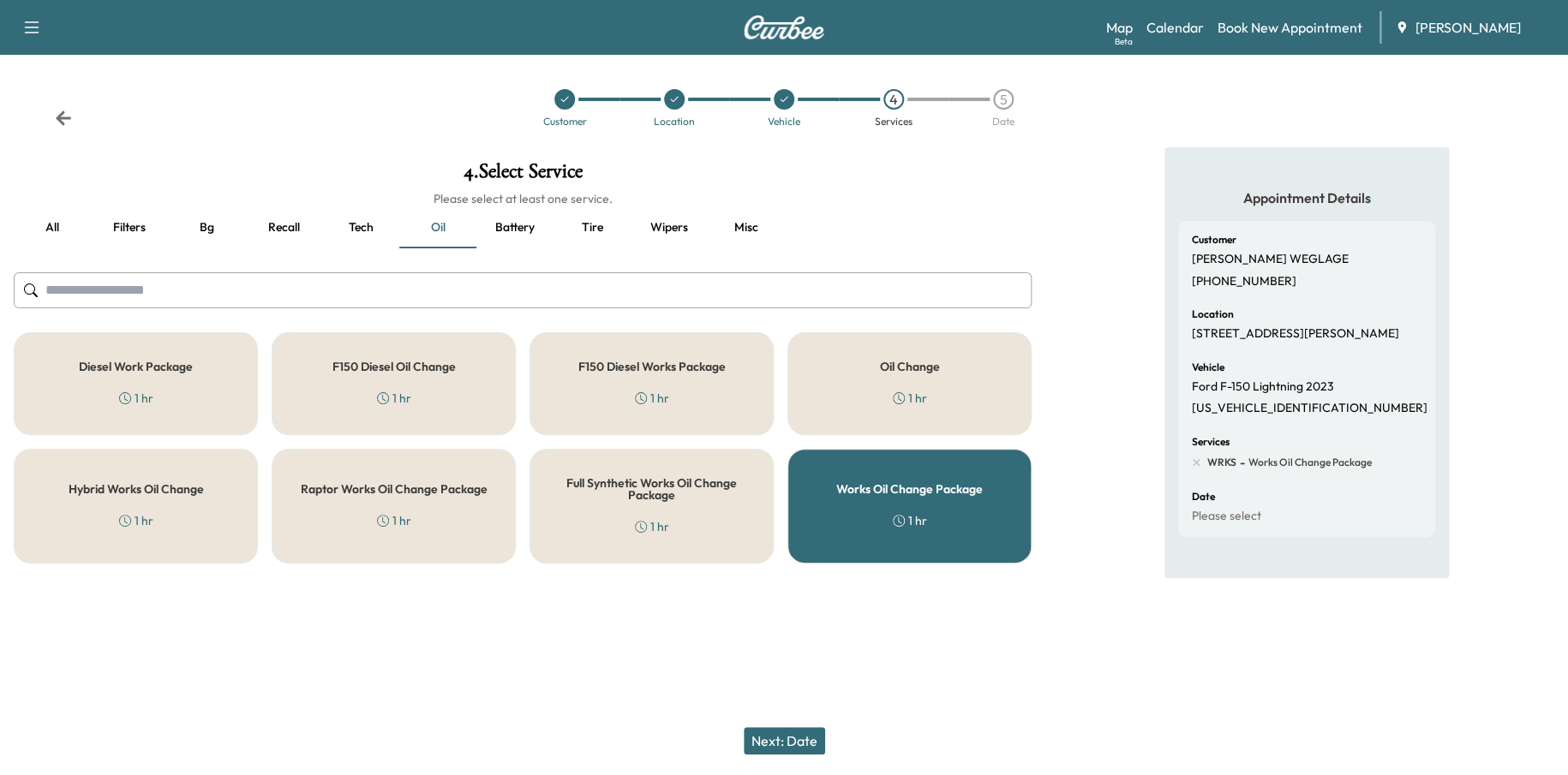
click at [773, 741] on button "Next: Date" at bounding box center [784, 741] width 81 height 27
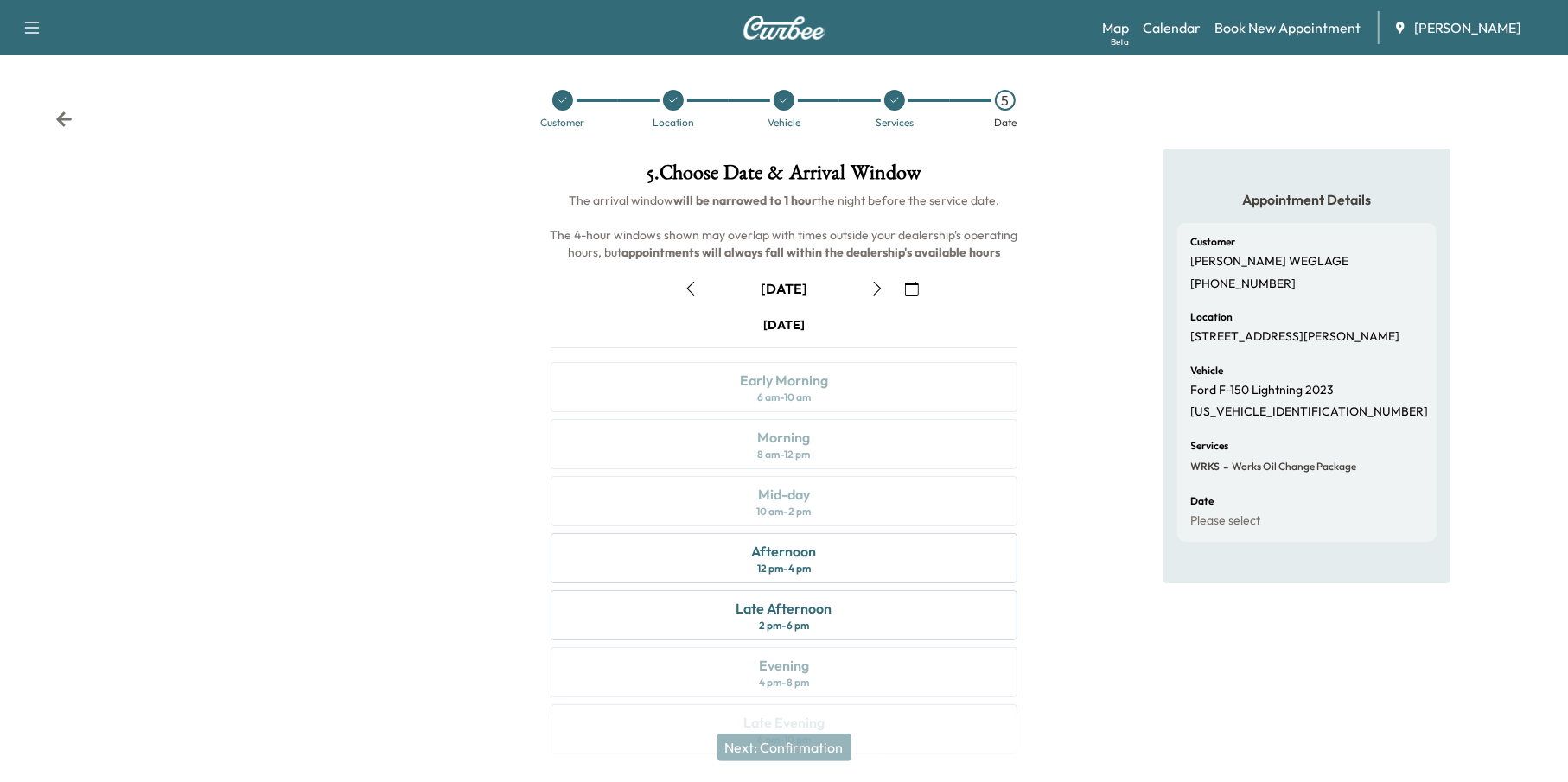
click at [910, 284] on icon "button" at bounding box center [912, 289] width 14 height 14
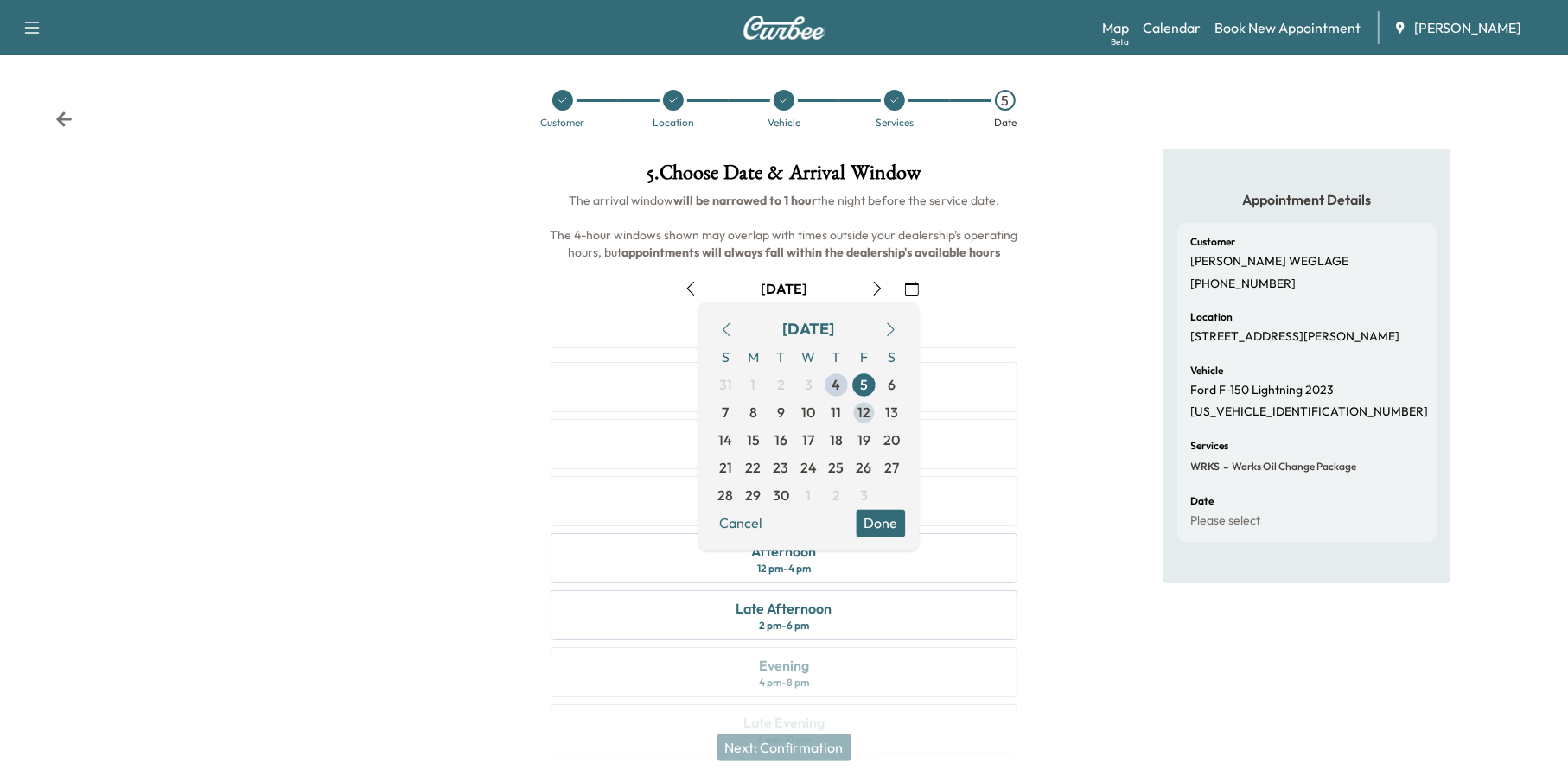
click at [859, 408] on span "12" at bounding box center [863, 413] width 13 height 21
click at [392, 495] on div at bounding box center [261, 462] width 523 height 627
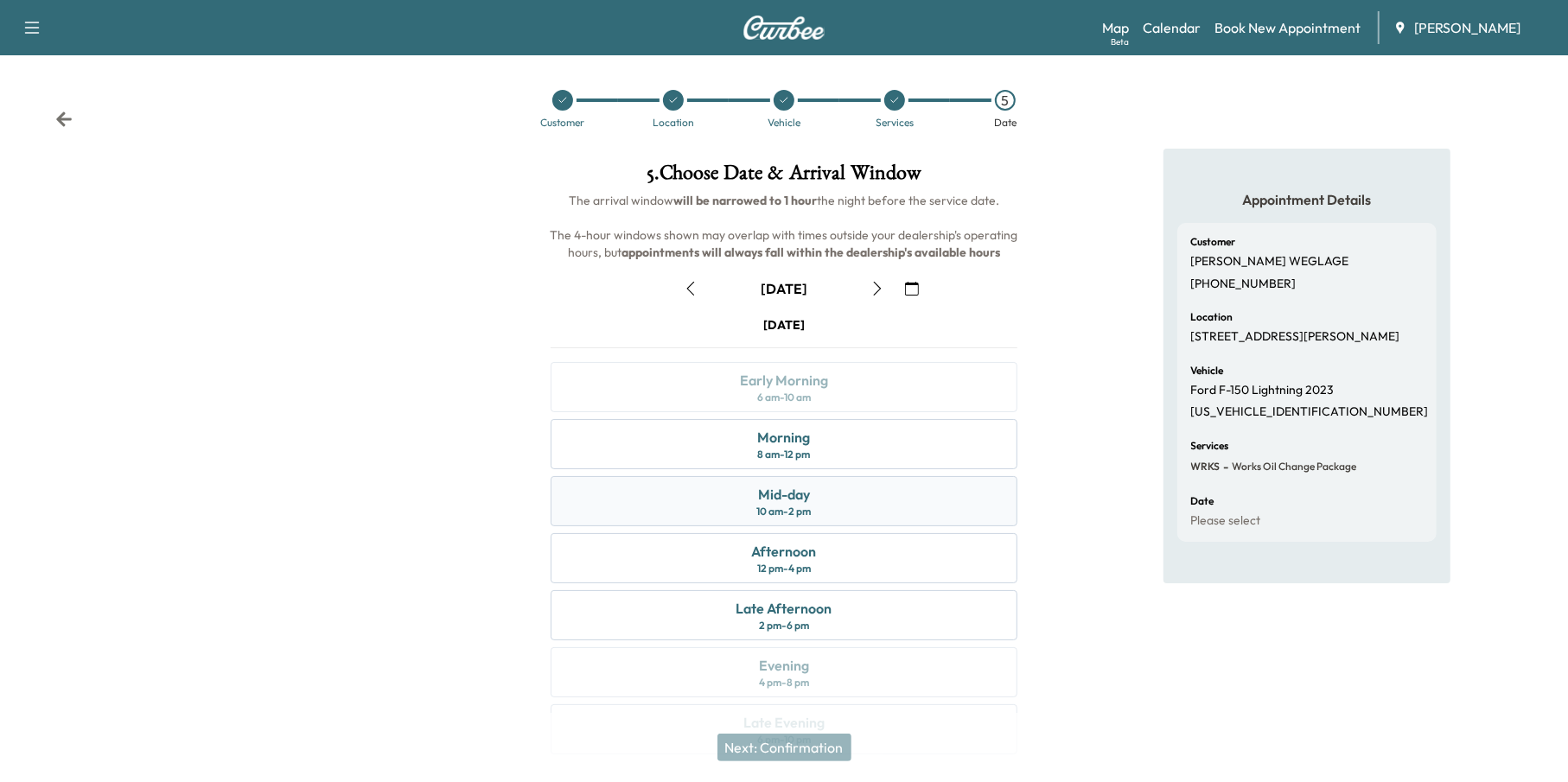
click at [830, 507] on div "Mid-day 10 am - 2 pm" at bounding box center [784, 501] width 467 height 50
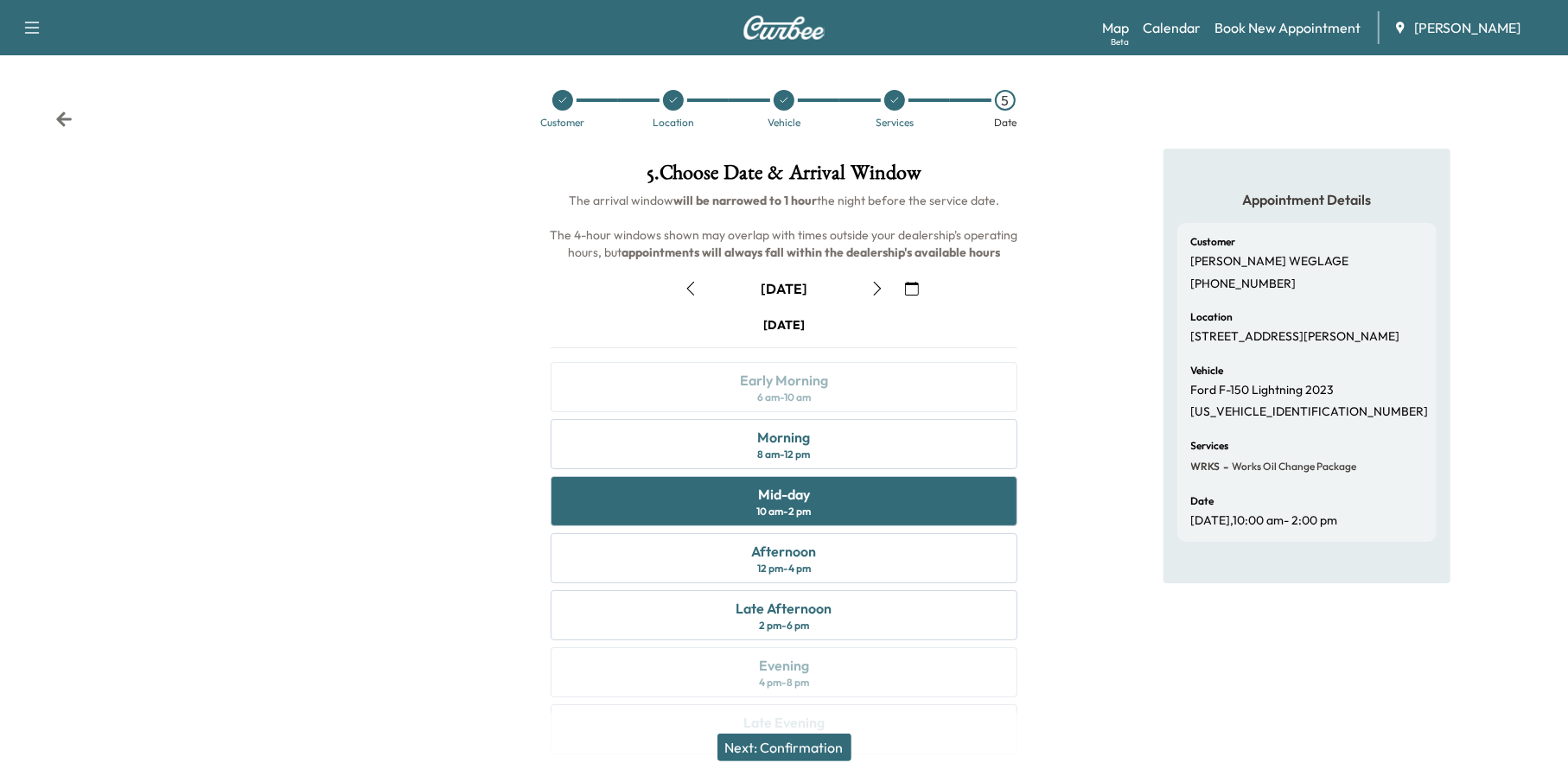
drag, startPoint x: 800, startPoint y: 745, endPoint x: 790, endPoint y: 745, distance: 10.0
click at [792, 745] on button "Next: Confirmation" at bounding box center [784, 747] width 134 height 28
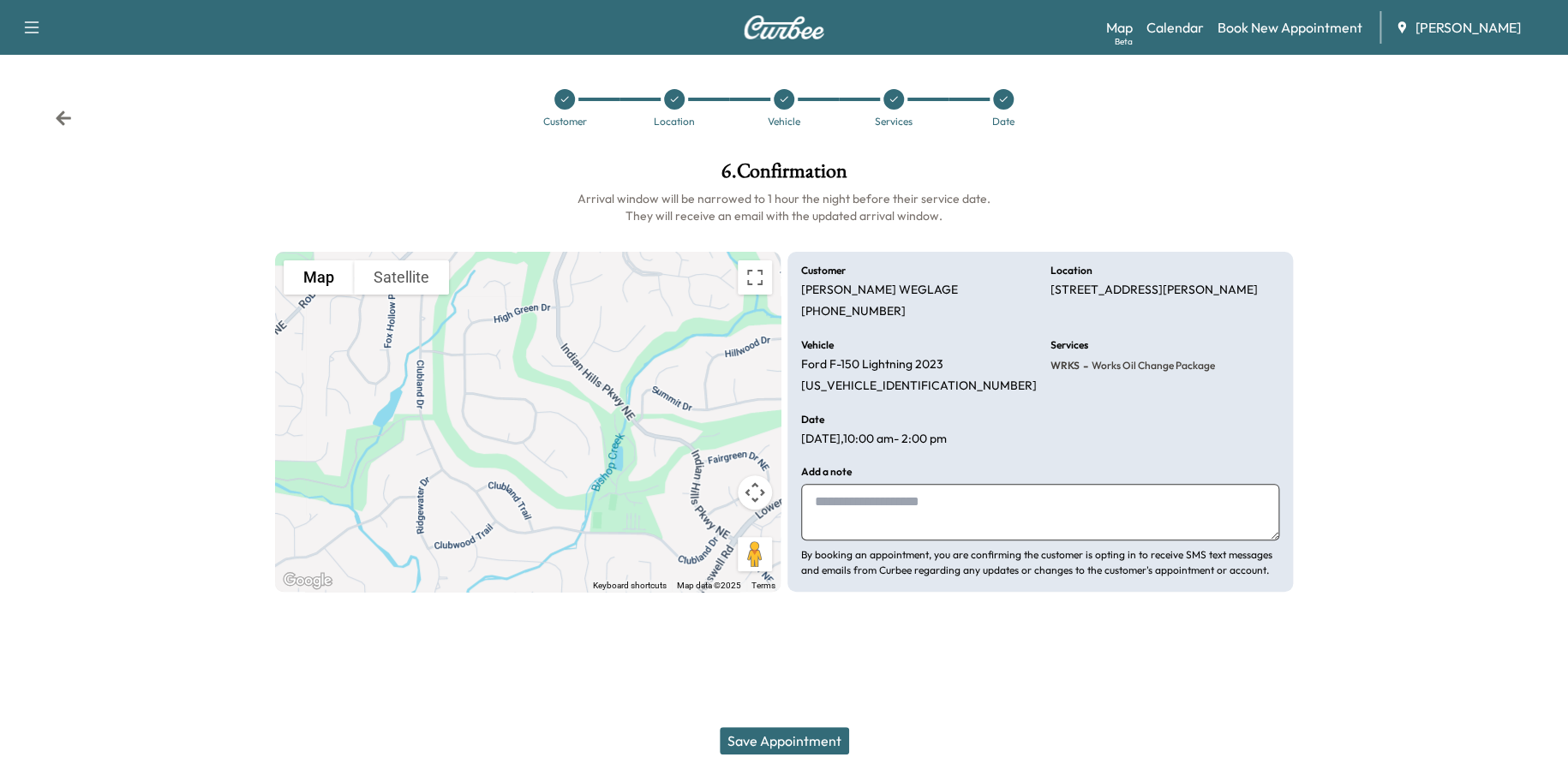
click at [861, 498] on textarea at bounding box center [1039, 513] width 478 height 57
type textarea "***"
click at [793, 735] on button "Save Appointment" at bounding box center [784, 741] width 129 height 27
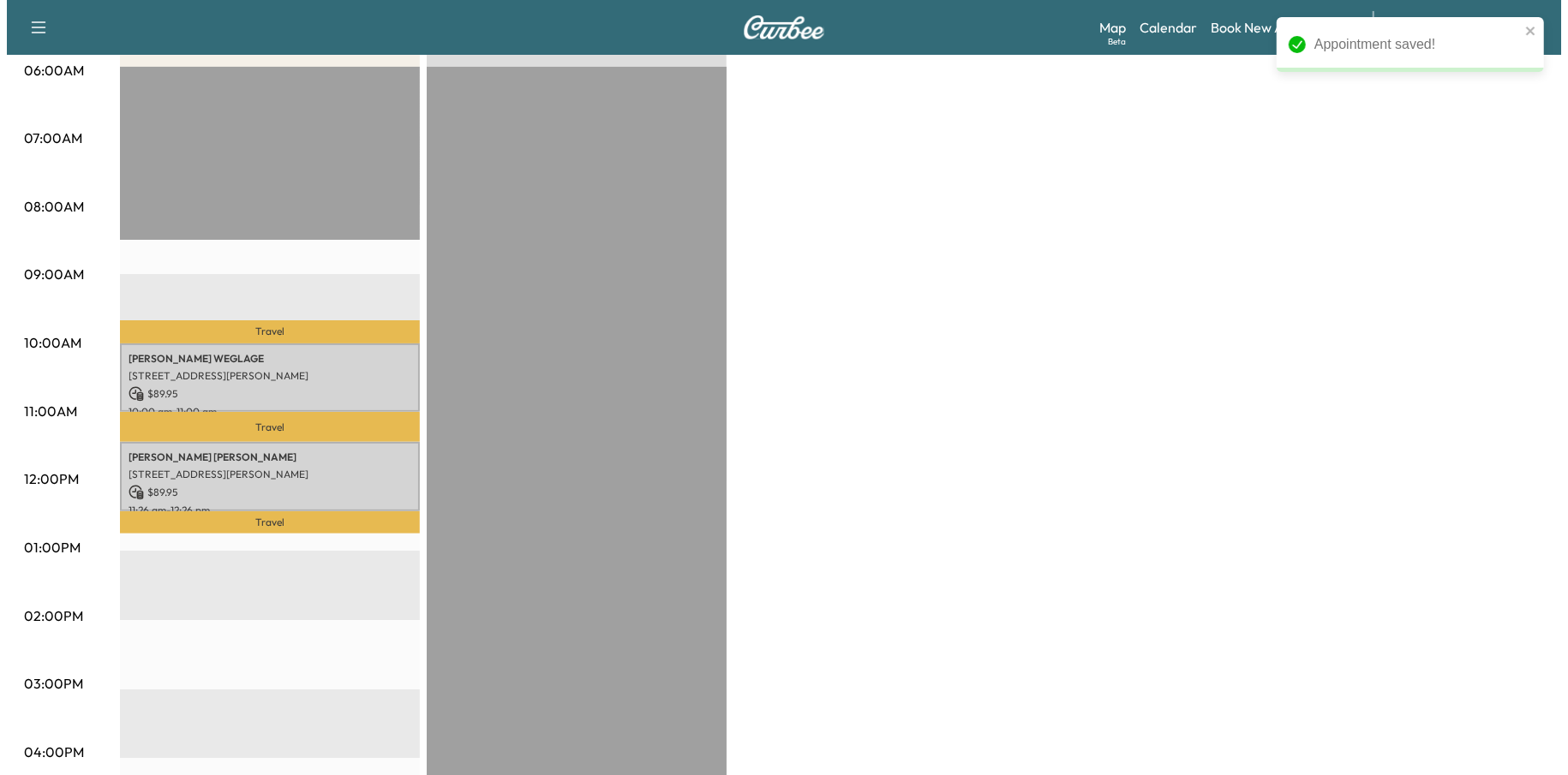
scroll to position [343, 0]
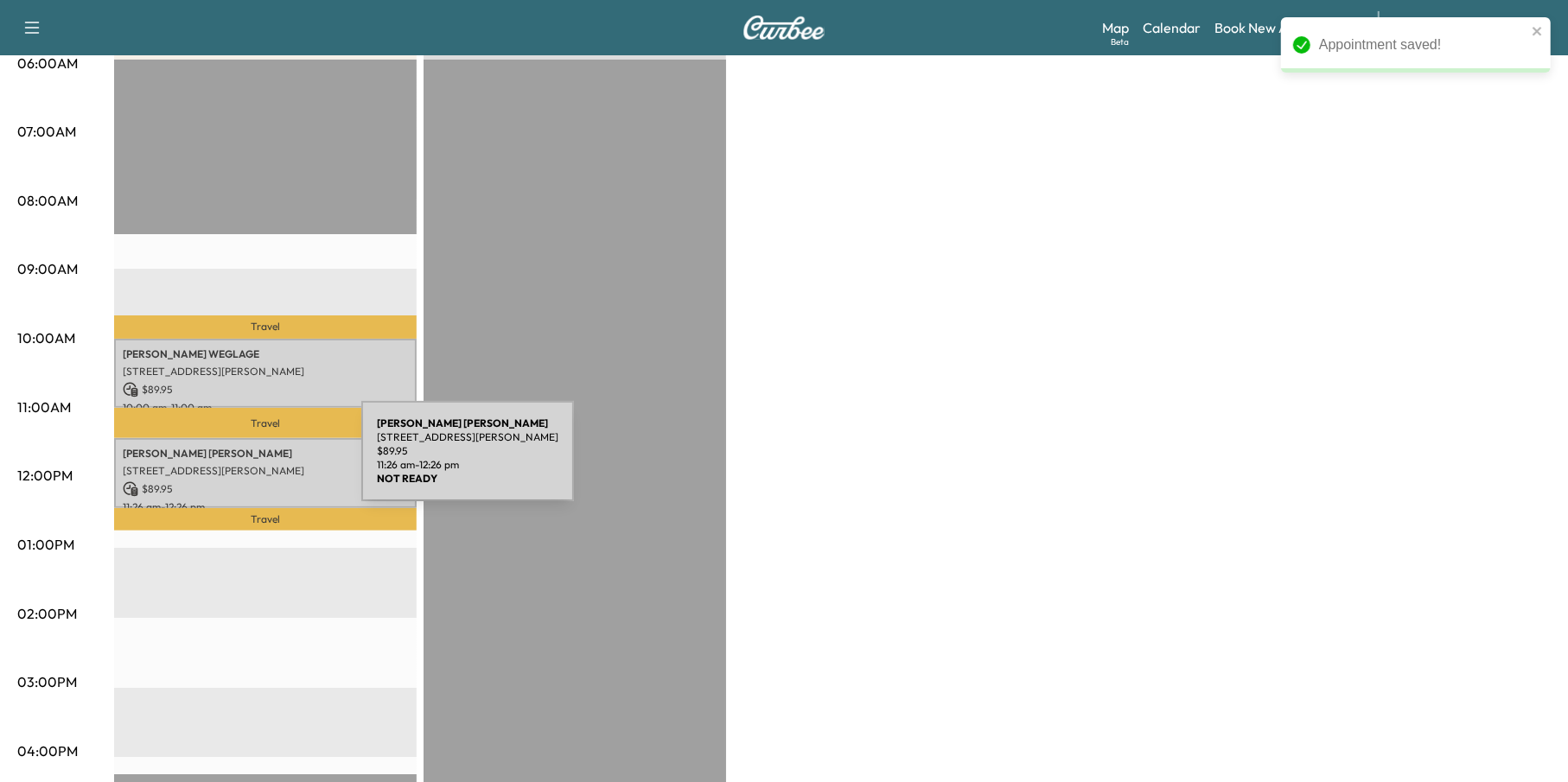
click at [232, 464] on p "[STREET_ADDRESS][PERSON_NAME]" at bounding box center [266, 471] width 285 height 14
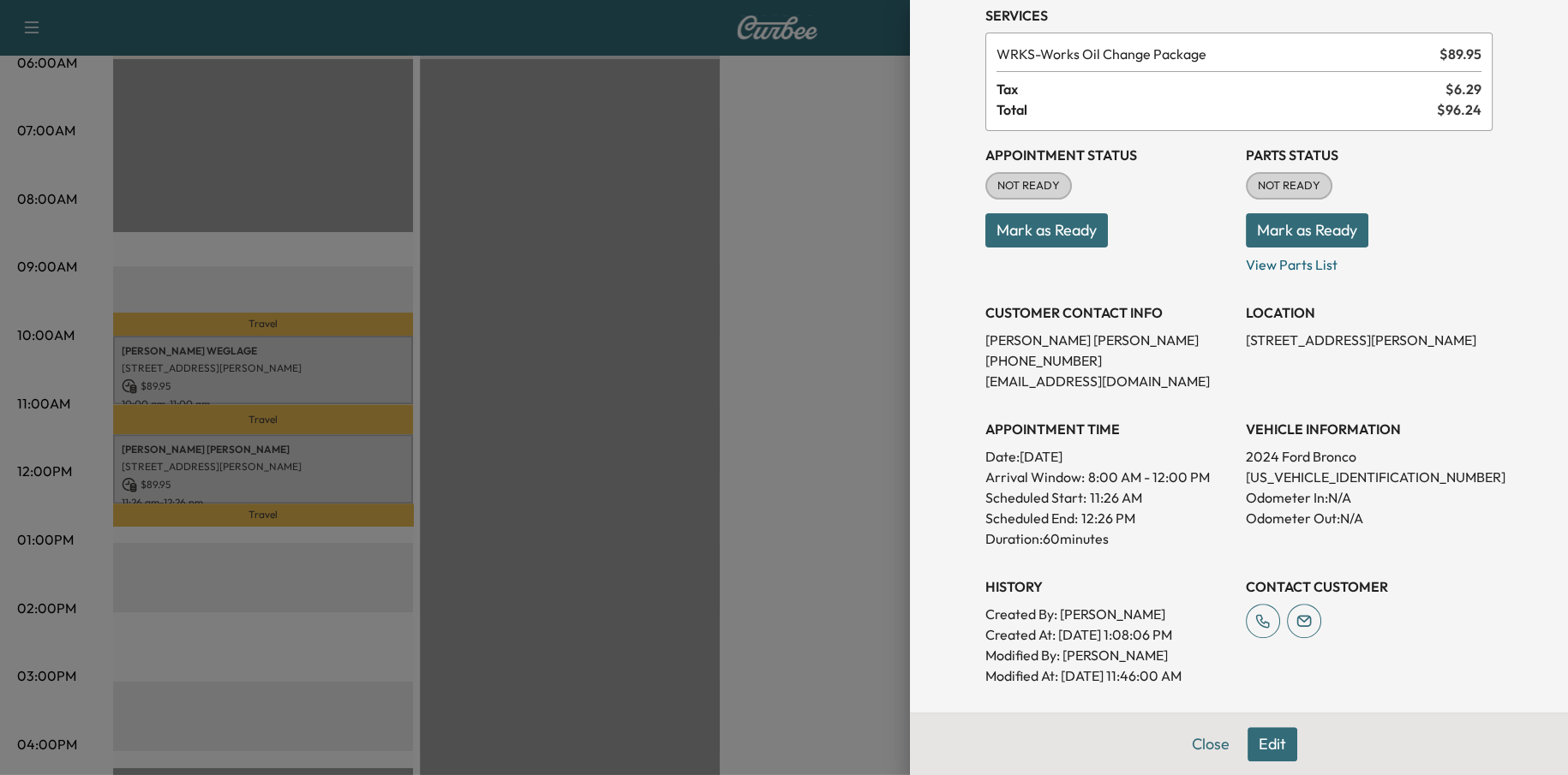
scroll to position [214, 0]
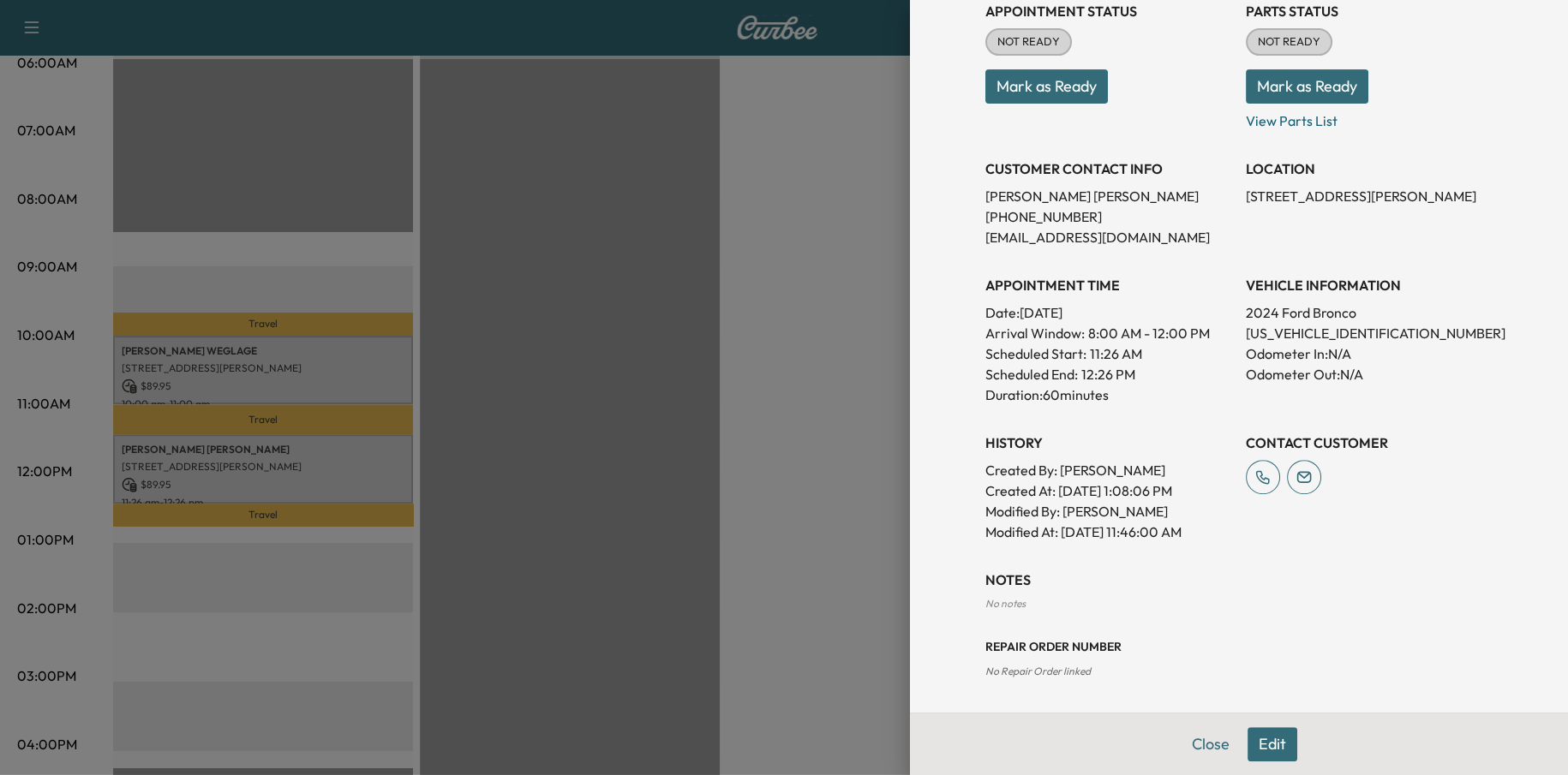
click at [1250, 748] on button "Edit" at bounding box center [1272, 744] width 49 height 34
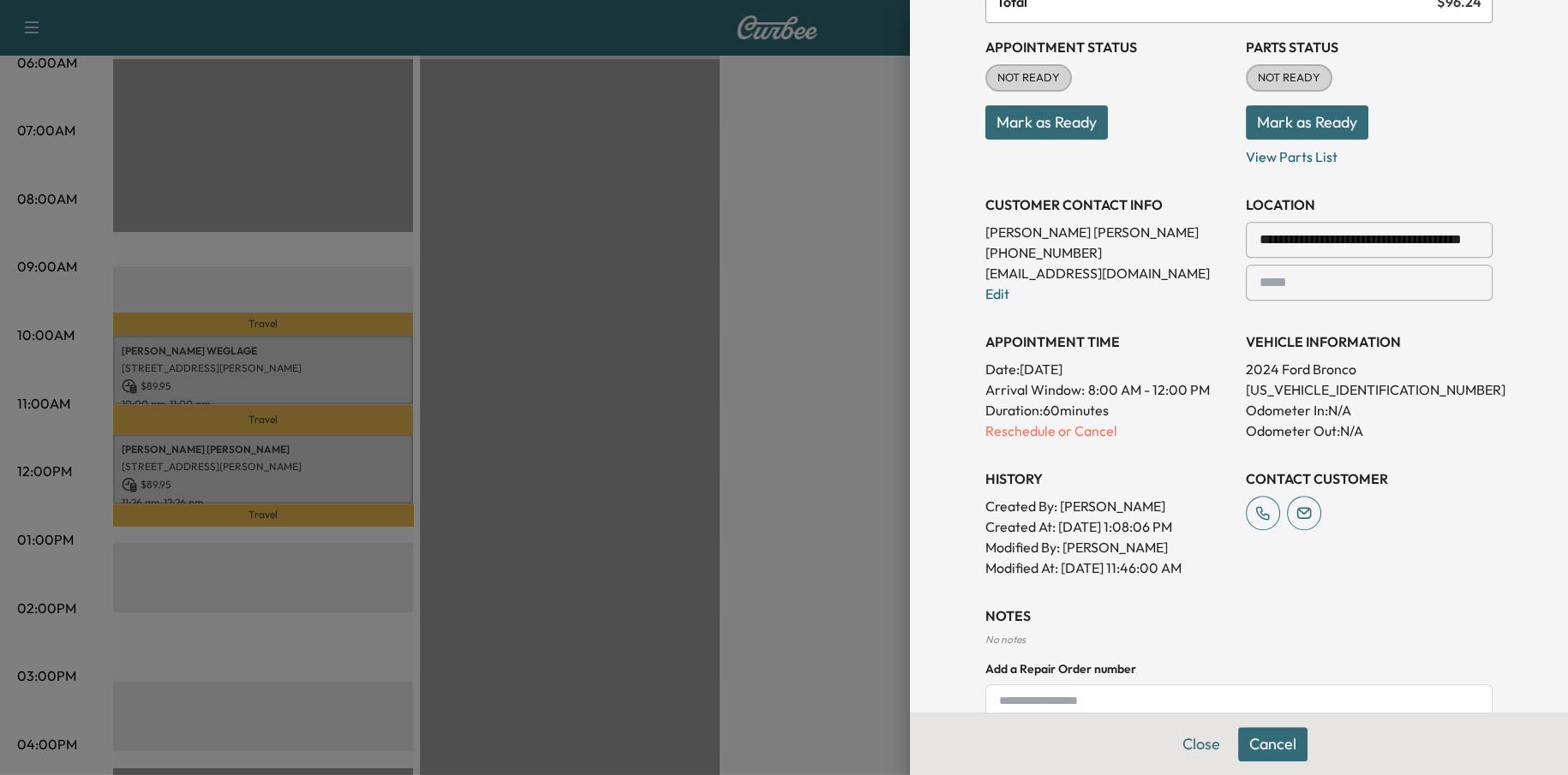
scroll to position [250, 0]
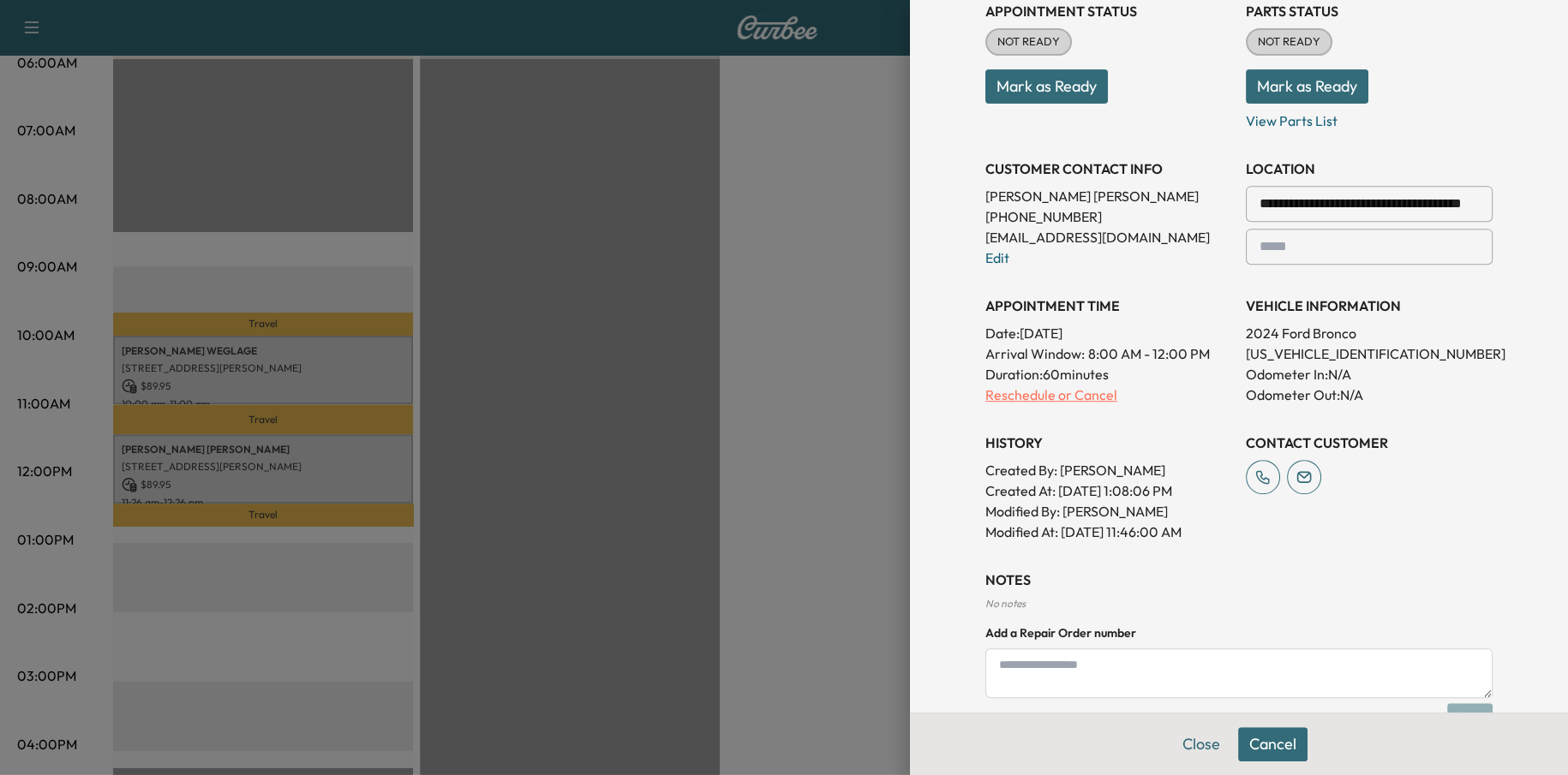
click at [1015, 390] on p "Reschedule or Cancel" at bounding box center [1108, 394] width 247 height 20
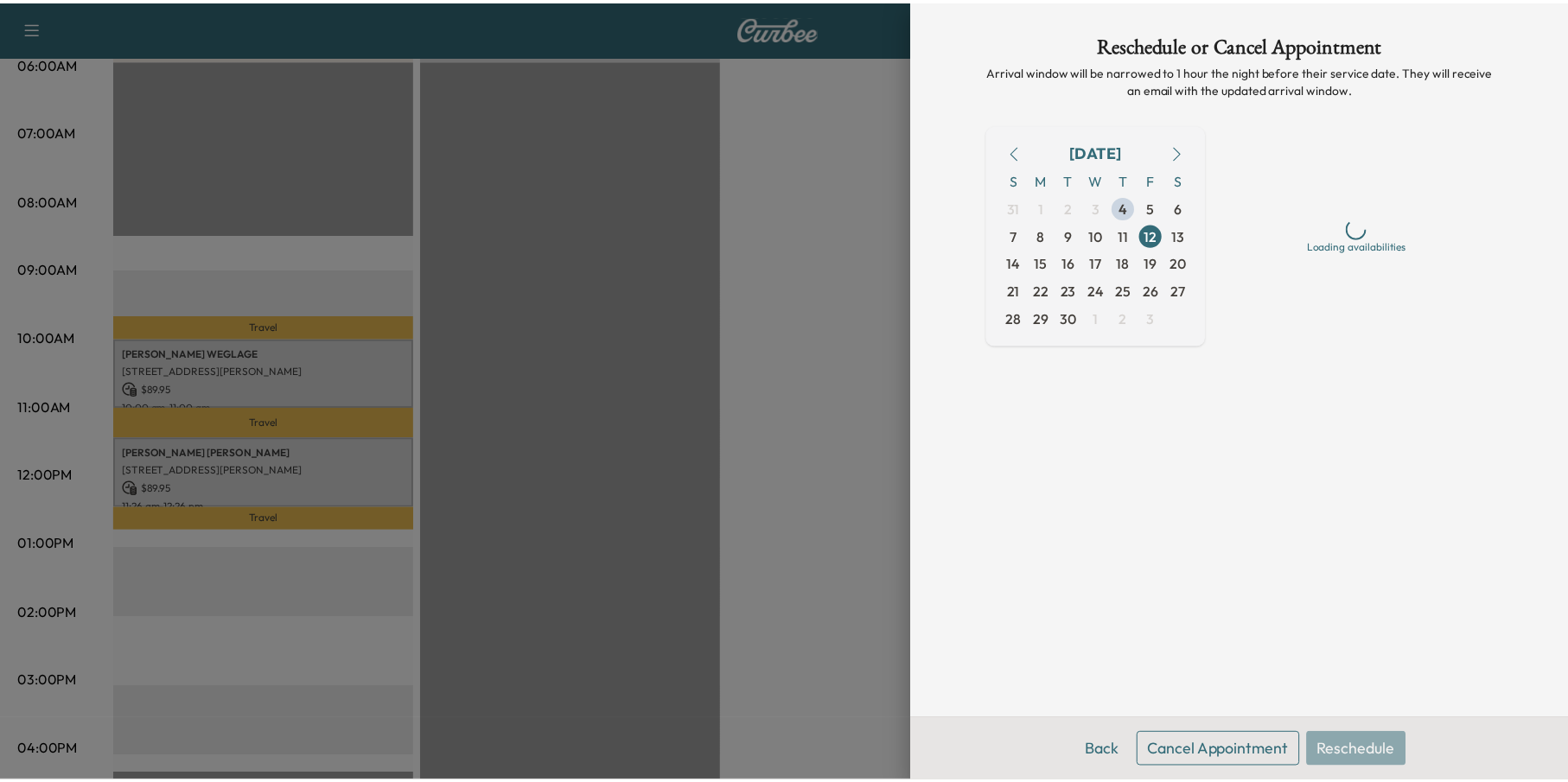
scroll to position [0, 0]
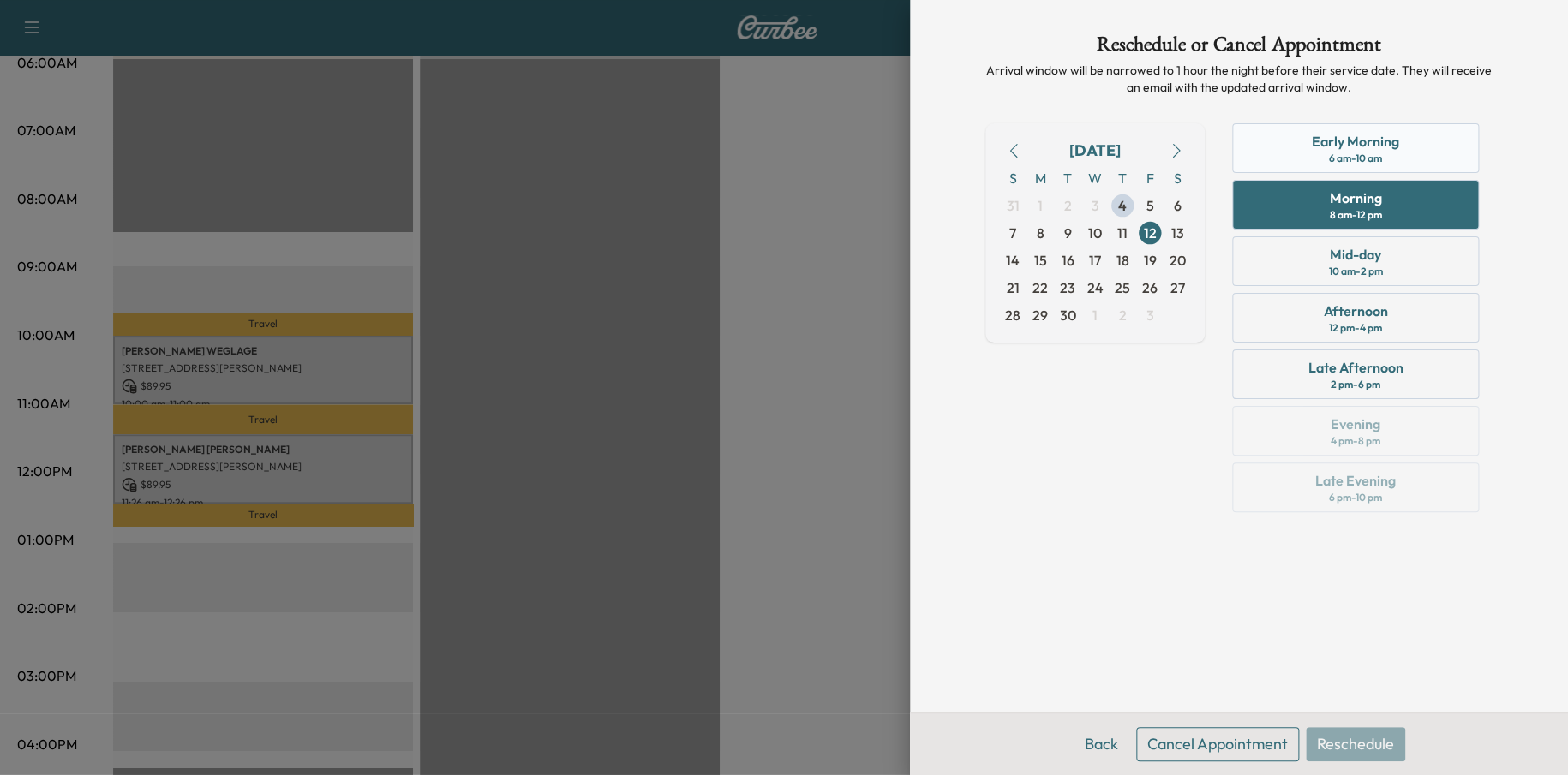
click at [1349, 125] on div "Early Morning 6 am - 10 am" at bounding box center [1355, 148] width 247 height 49
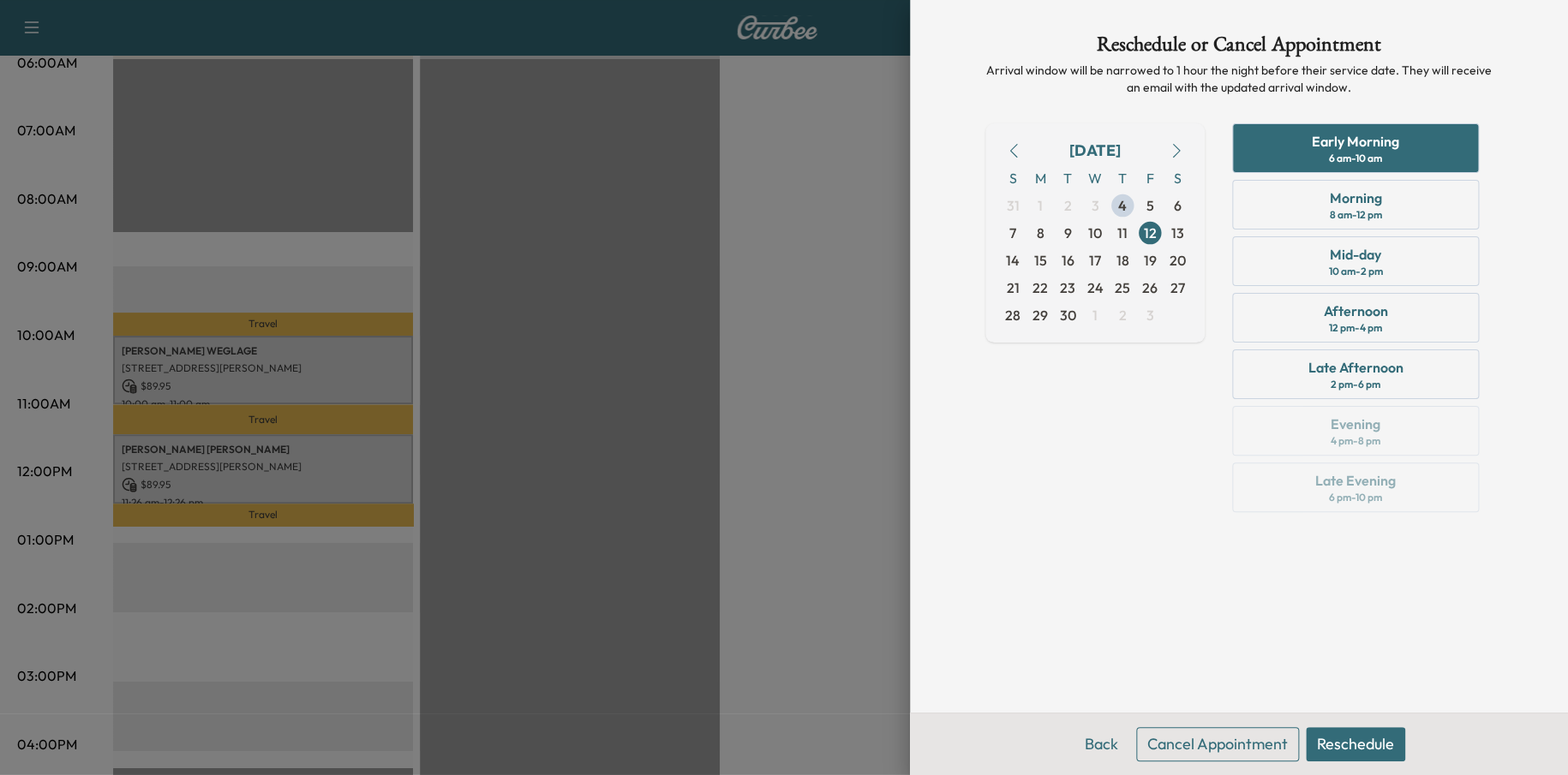
click at [1352, 735] on button "Reschedule" at bounding box center [1355, 744] width 99 height 34
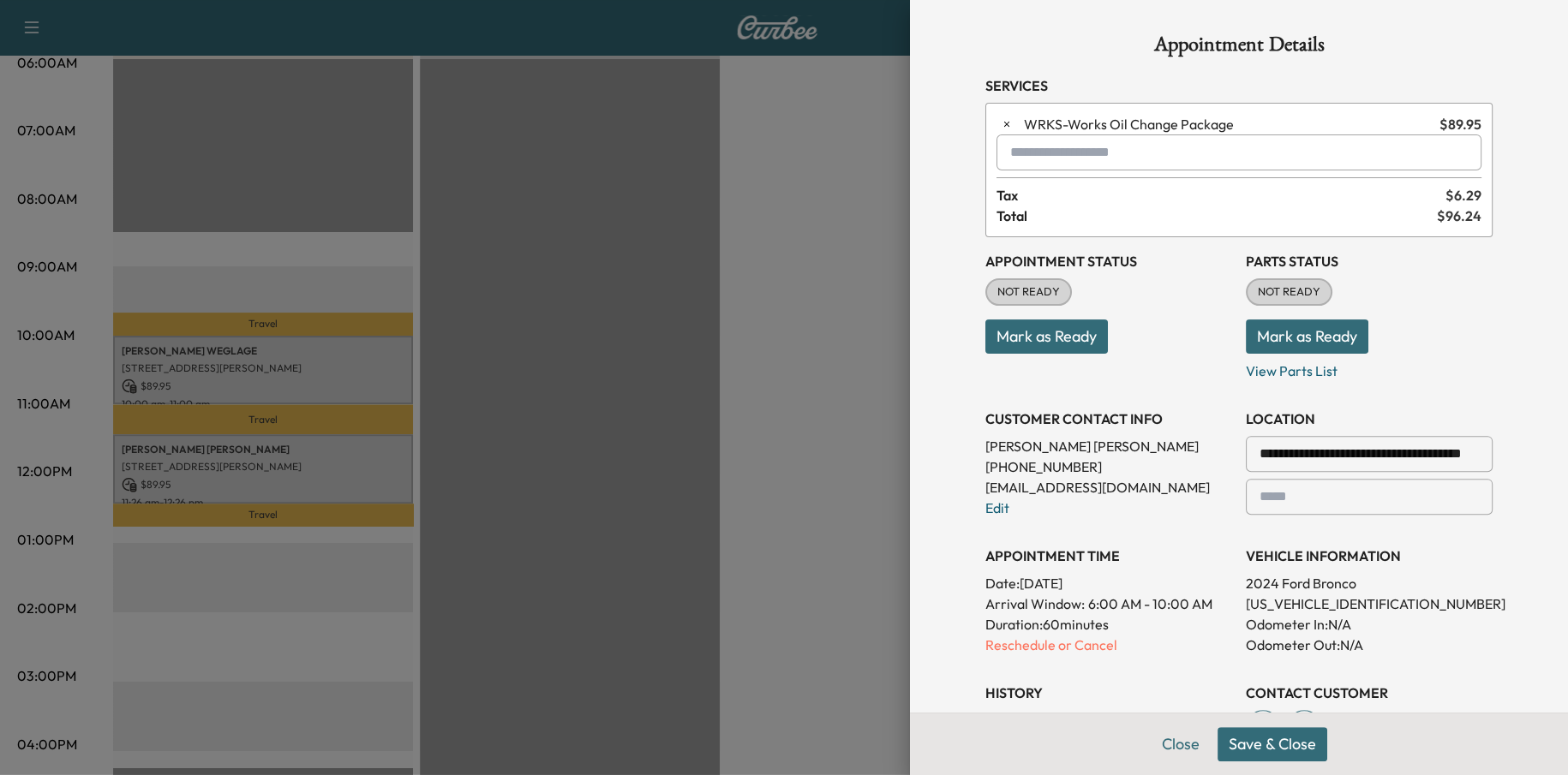
click at [1293, 748] on button "Save & Close" at bounding box center [1272, 744] width 110 height 34
